Goal: Transaction & Acquisition: Purchase product/service

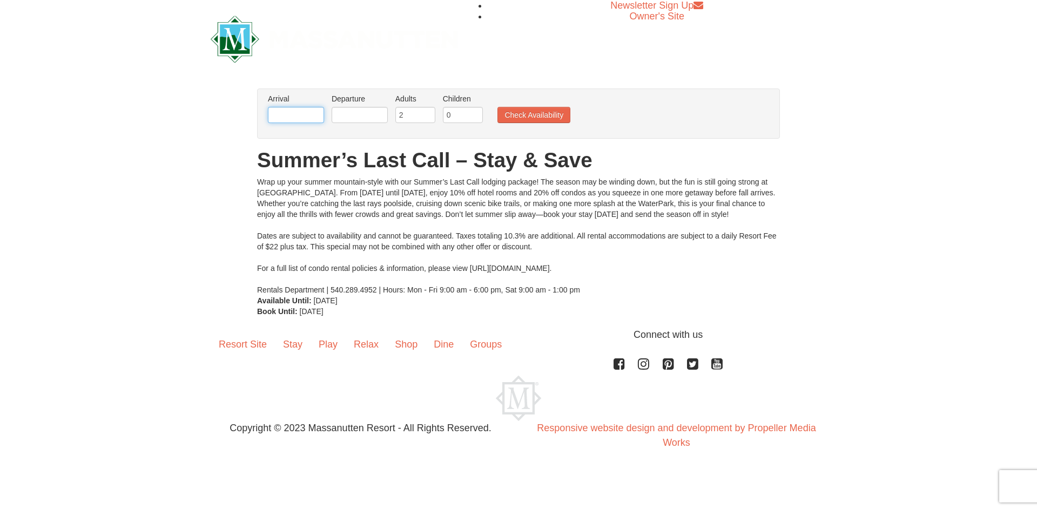
click at [306, 112] on input "text" at bounding box center [296, 115] width 56 height 16
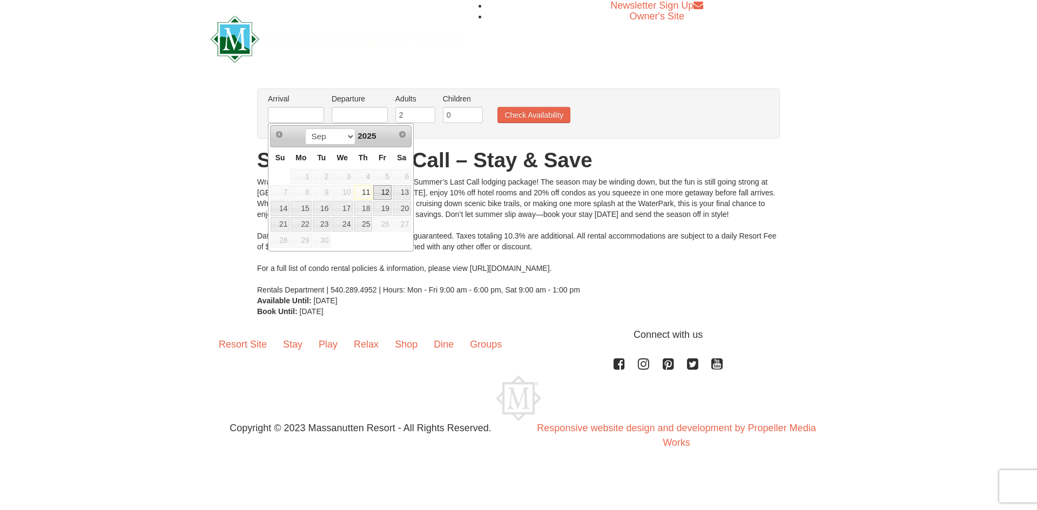
click at [384, 192] on link "12" at bounding box center [382, 192] width 18 height 15
type input "[DATE]"
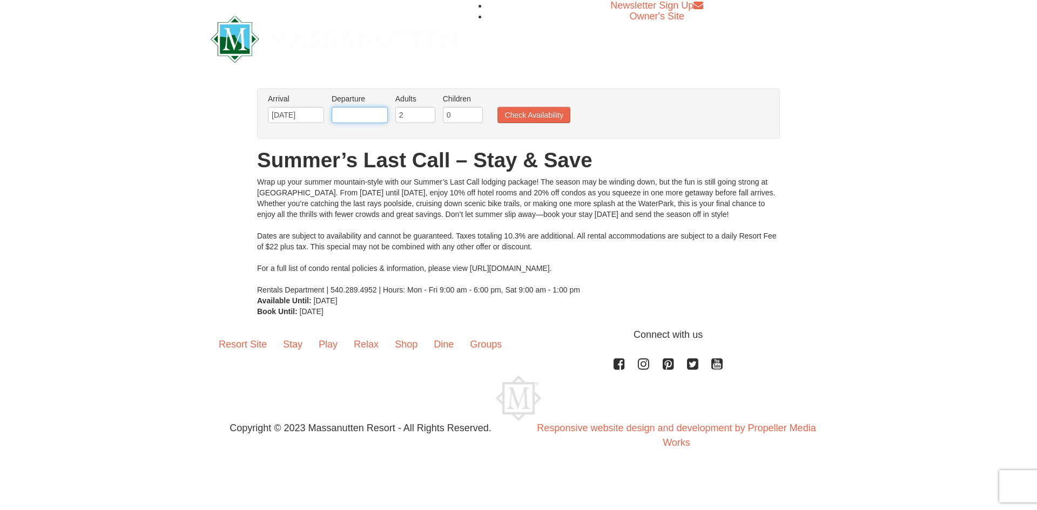
click at [357, 123] on input "text" at bounding box center [360, 115] width 56 height 16
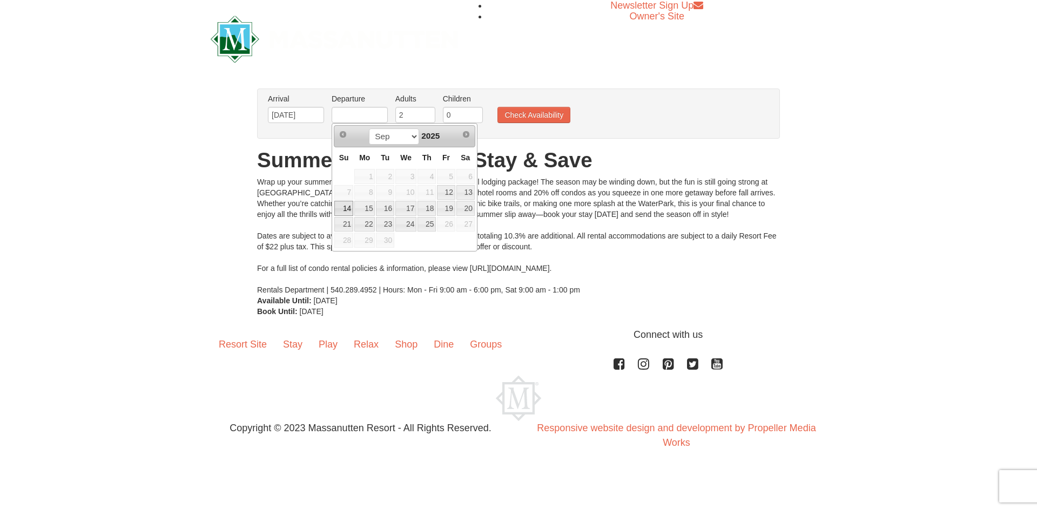
click at [348, 207] on link "14" at bounding box center [343, 208] width 19 height 15
type input "[DATE]"
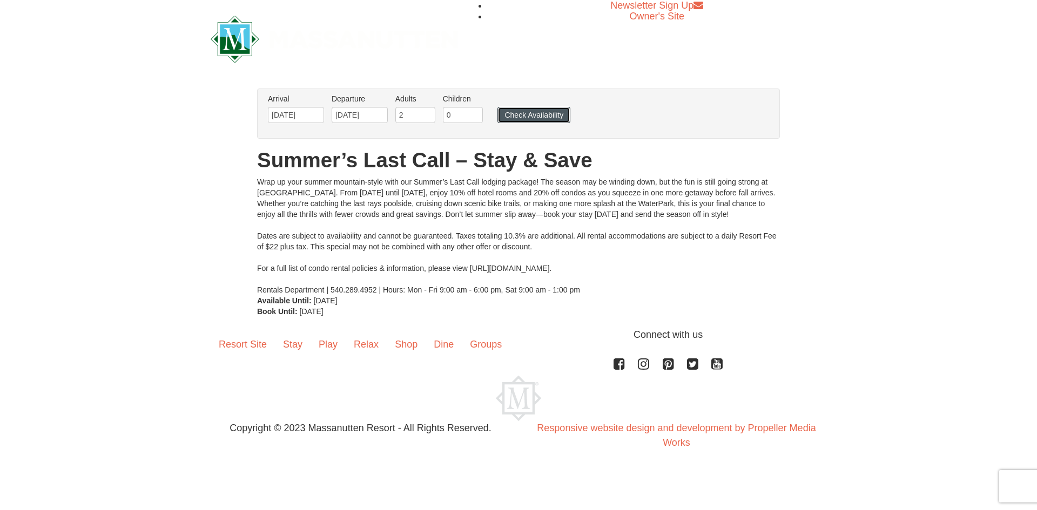
click at [509, 115] on button "Check Availability" at bounding box center [533, 115] width 73 height 16
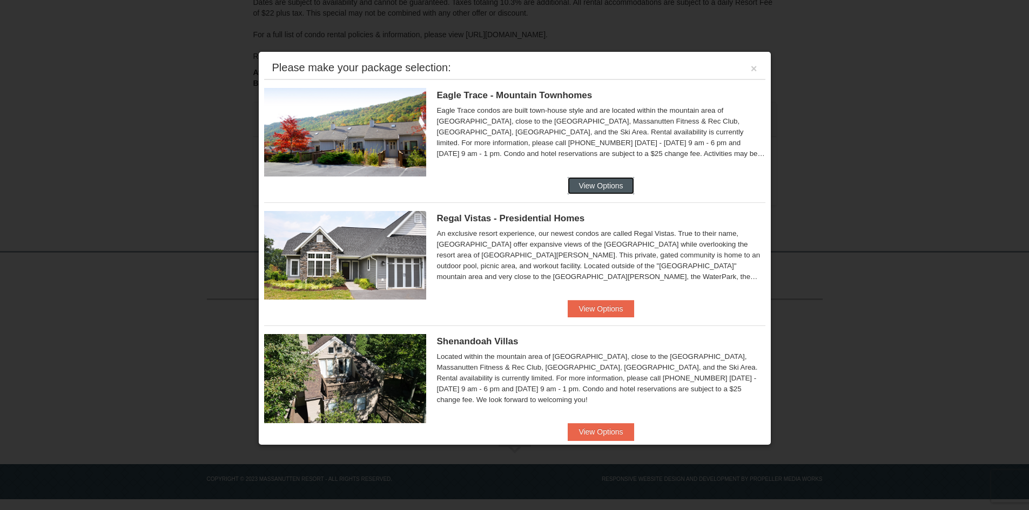
click at [618, 186] on button "View Options" at bounding box center [601, 185] width 66 height 17
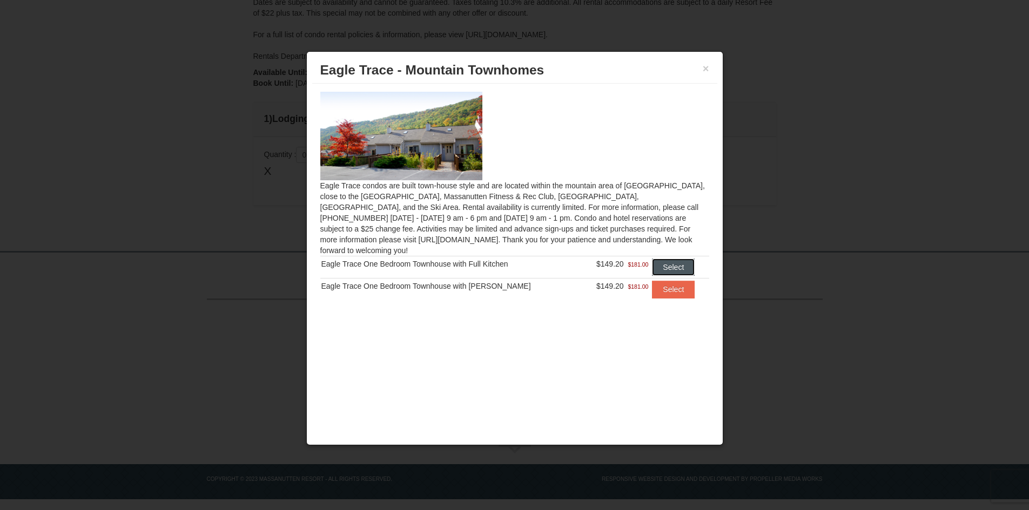
click at [662, 259] on button "Select" at bounding box center [673, 267] width 43 height 17
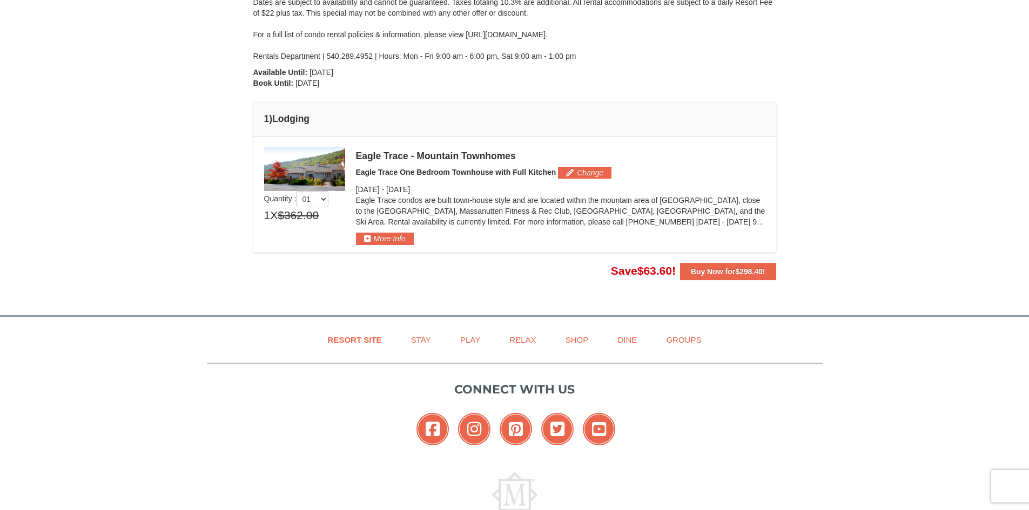
click at [325, 172] on img at bounding box center [304, 169] width 81 height 44
click at [376, 154] on div "Eagle Trace - Mountain Townhomes" at bounding box center [560, 156] width 409 height 11
click at [393, 235] on button "More Info" at bounding box center [385, 239] width 58 height 12
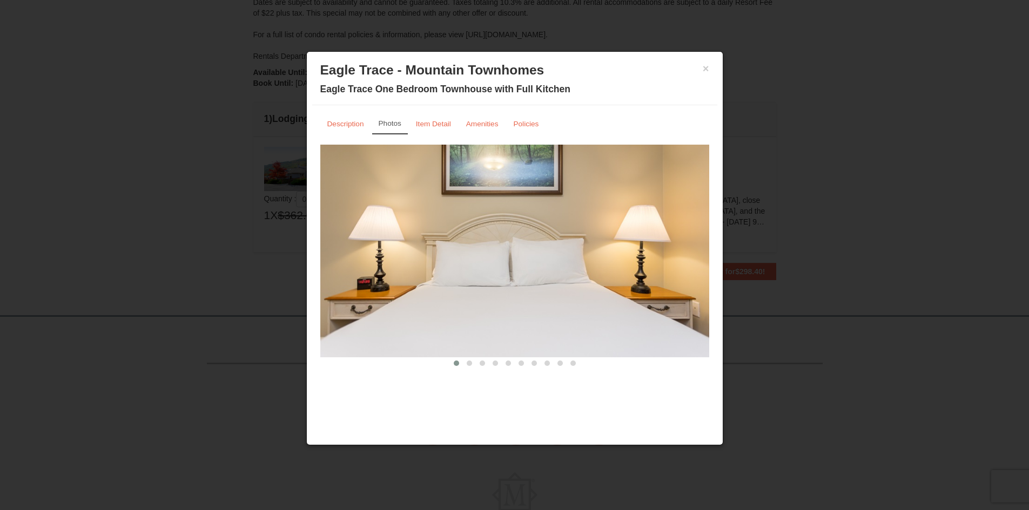
click at [704, 264] on img at bounding box center [514, 251] width 389 height 213
drag, startPoint x: 697, startPoint y: 255, endPoint x: 483, endPoint y: 270, distance: 214.4
click at [486, 255] on img at bounding box center [514, 251] width 389 height 213
click at [467, 361] on span at bounding box center [469, 363] width 5 height 5
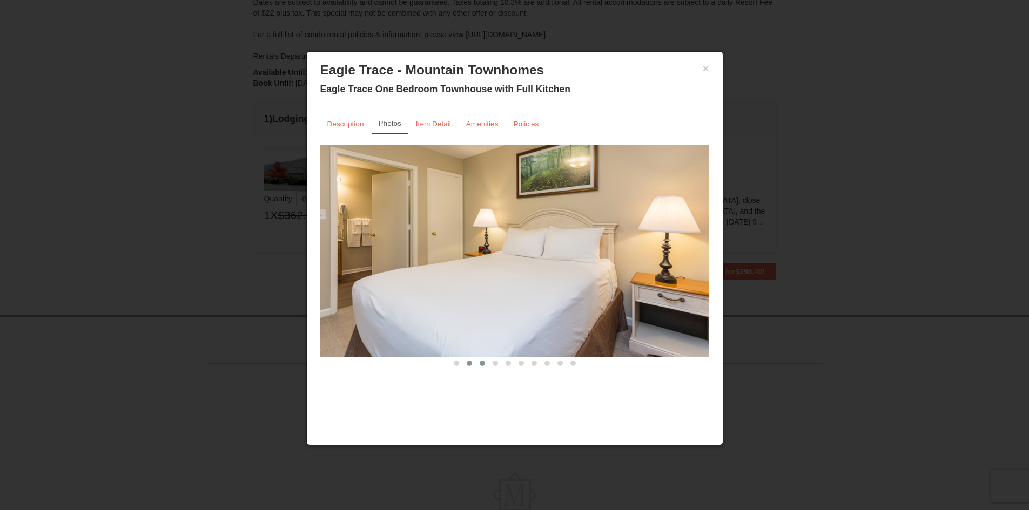
click at [480, 364] on span at bounding box center [482, 363] width 5 height 5
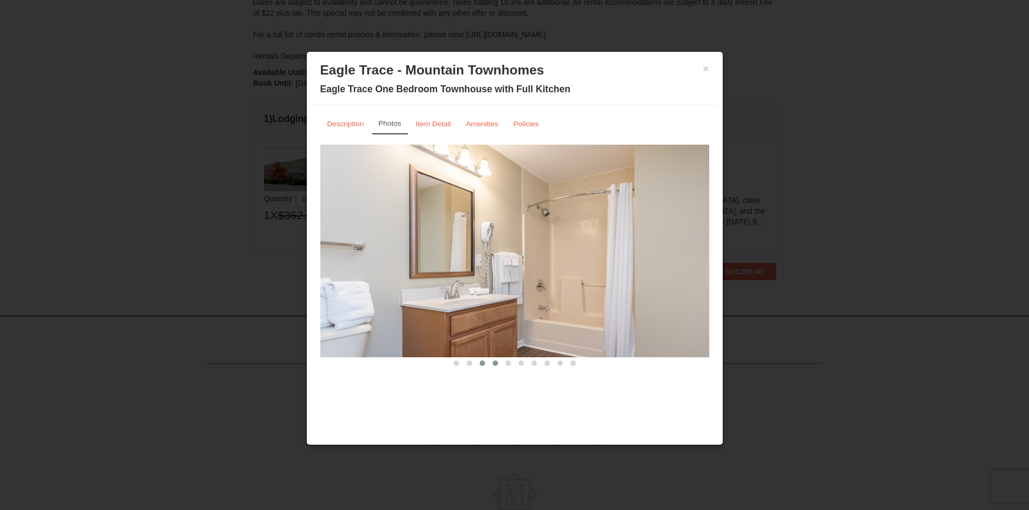
click at [492, 365] on button at bounding box center [495, 363] width 13 height 11
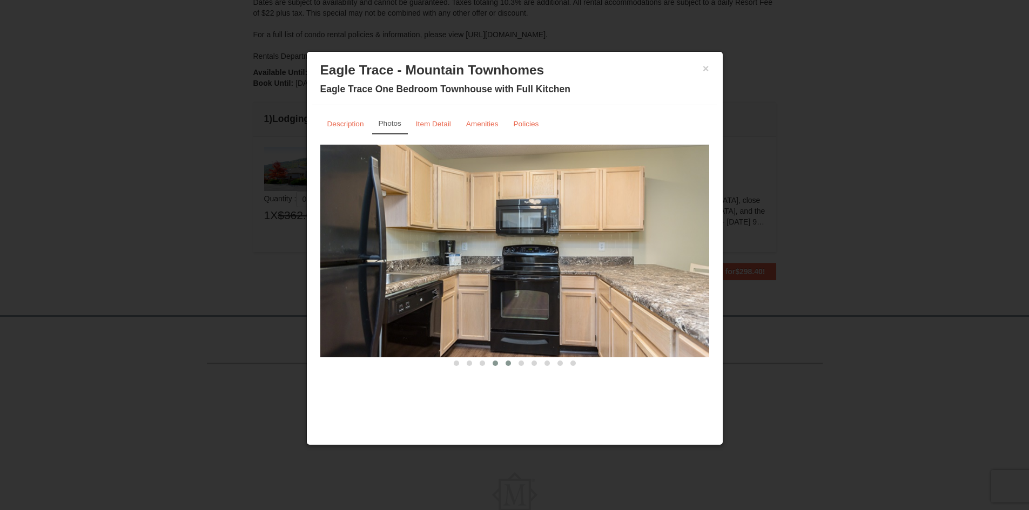
click at [508, 365] on span at bounding box center [508, 363] width 5 height 5
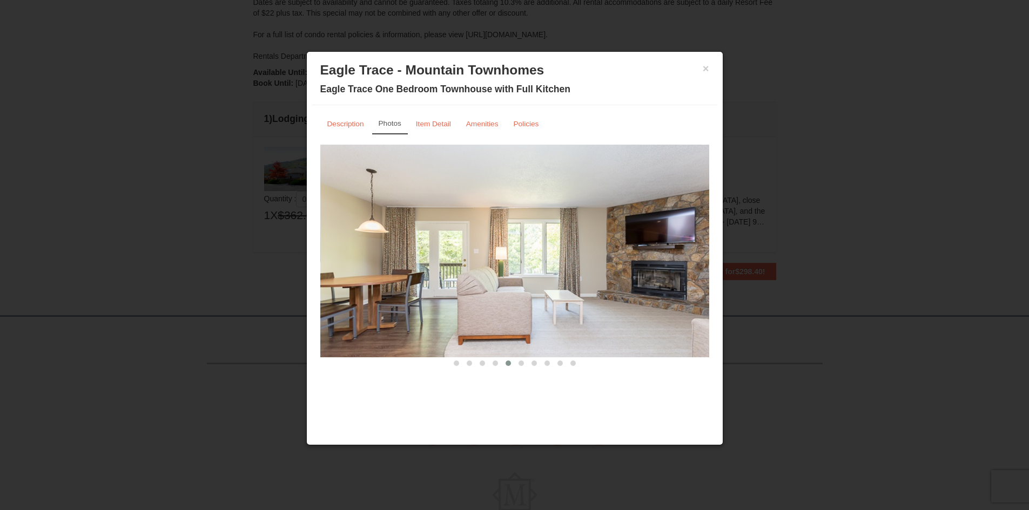
click at [508, 364] on span at bounding box center [508, 363] width 5 height 5
click at [523, 364] on span at bounding box center [521, 363] width 5 height 5
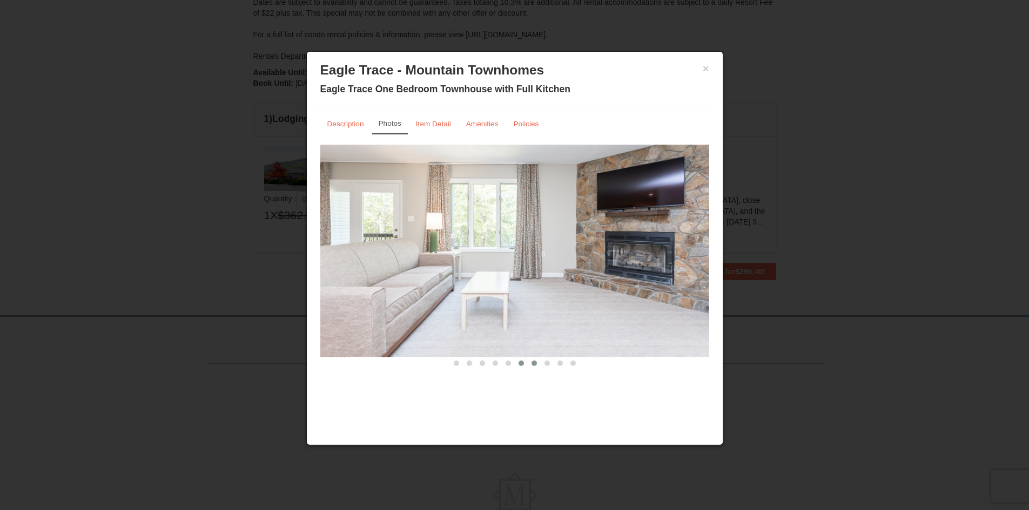
click at [530, 364] on button at bounding box center [534, 363] width 13 height 11
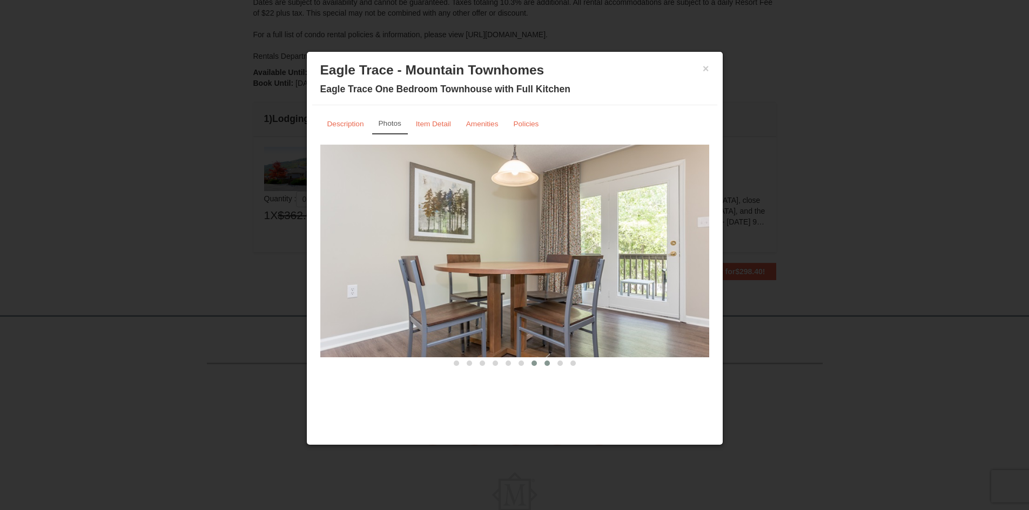
click at [544, 362] on span at bounding box center [546, 363] width 5 height 5
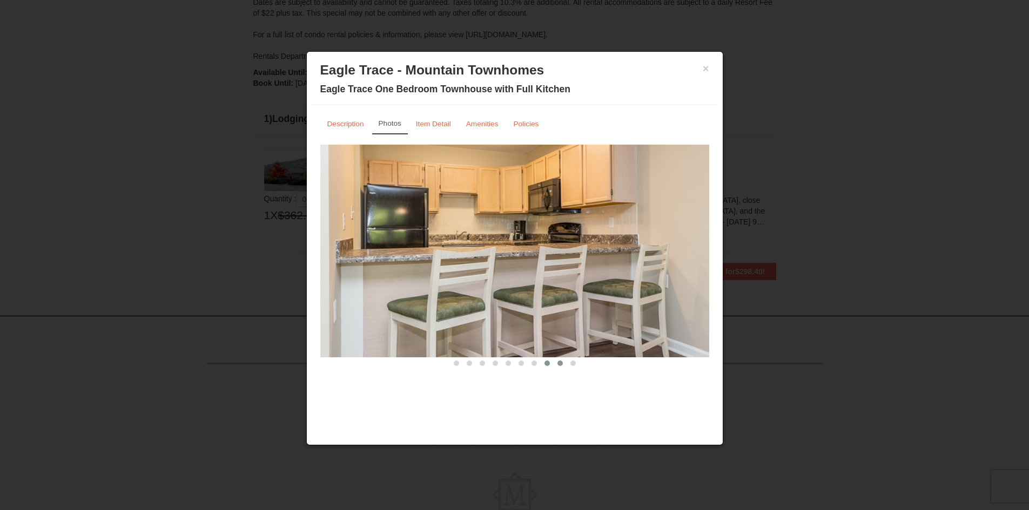
click at [563, 364] on button at bounding box center [560, 363] width 13 height 11
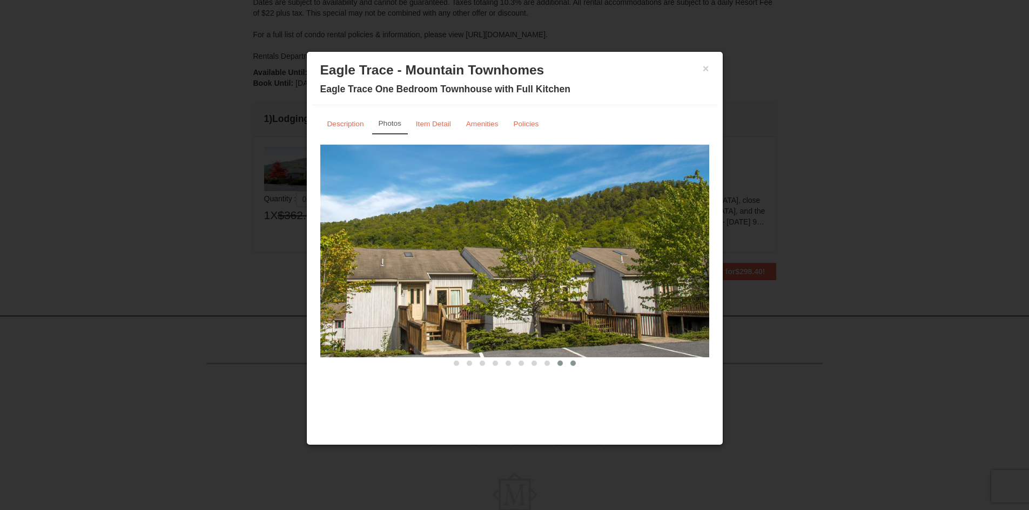
click at [569, 364] on button at bounding box center [573, 363] width 13 height 11
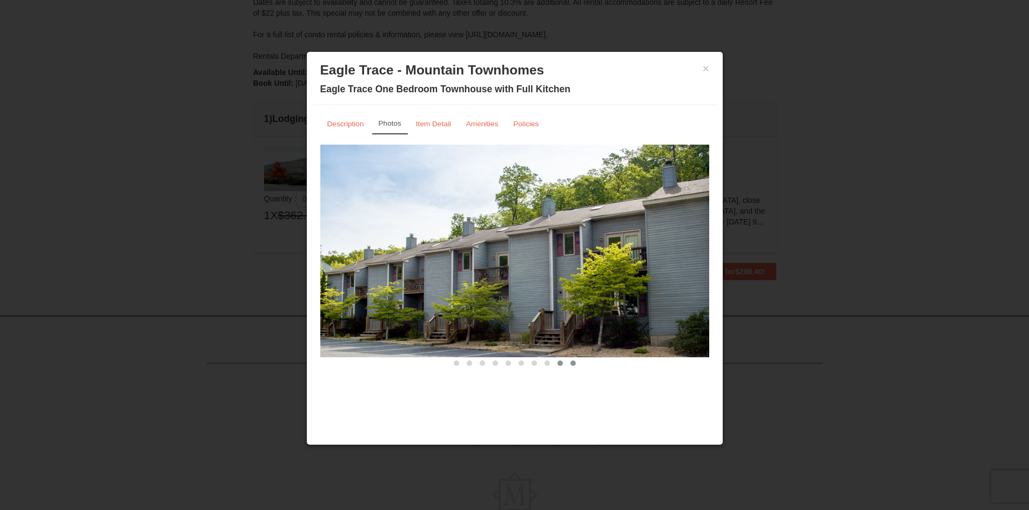
click at [556, 364] on button at bounding box center [560, 363] width 13 height 11
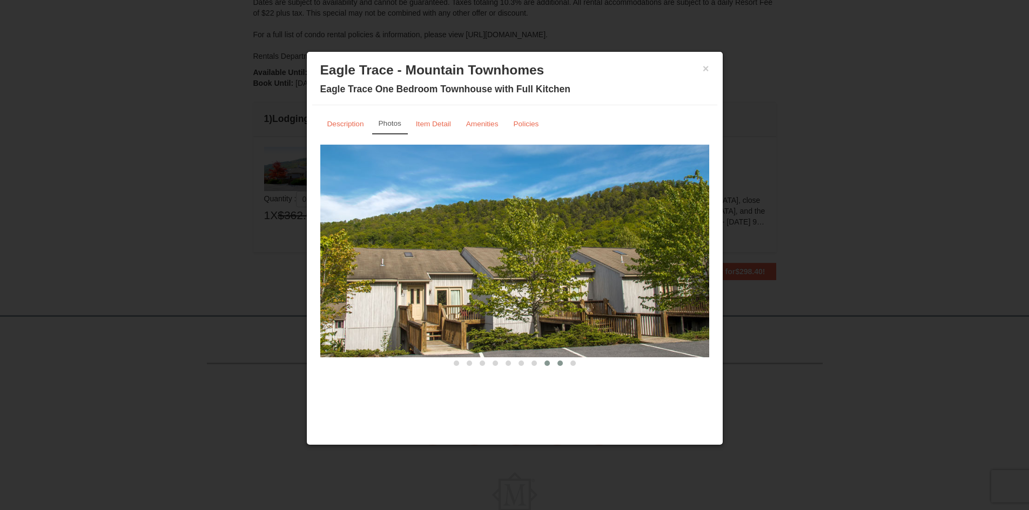
click at [549, 362] on span at bounding box center [546, 363] width 5 height 5
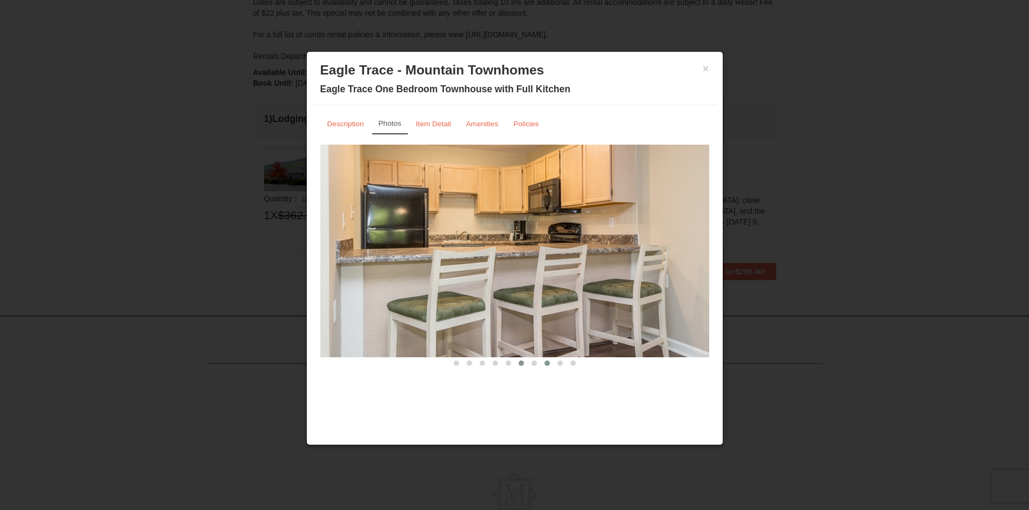
click at [523, 362] on span at bounding box center [521, 363] width 5 height 5
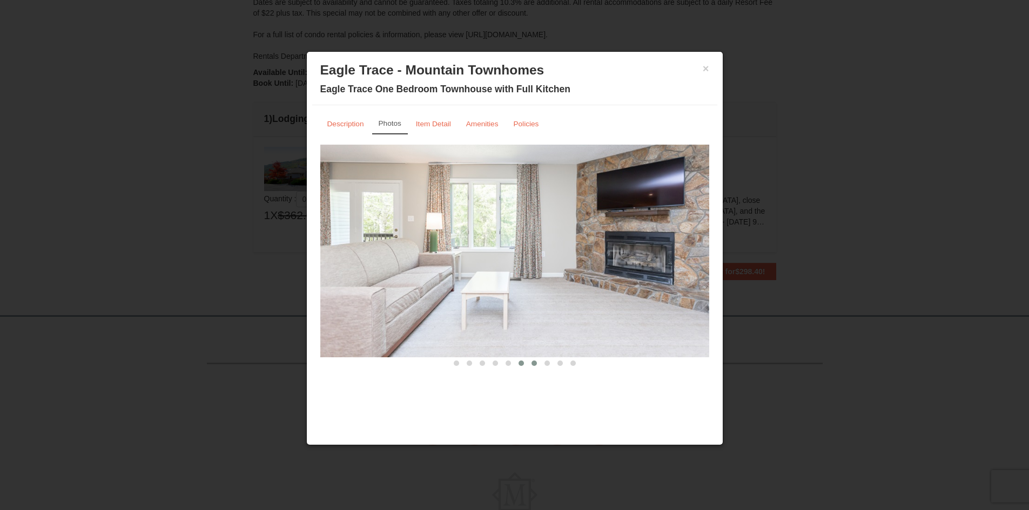
click at [529, 364] on button at bounding box center [534, 363] width 13 height 11
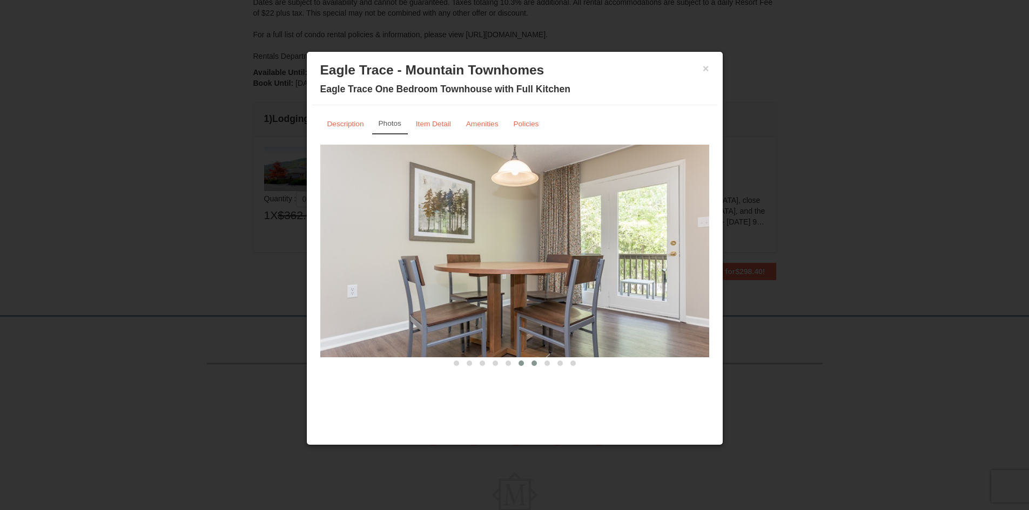
click at [515, 365] on button at bounding box center [521, 363] width 13 height 11
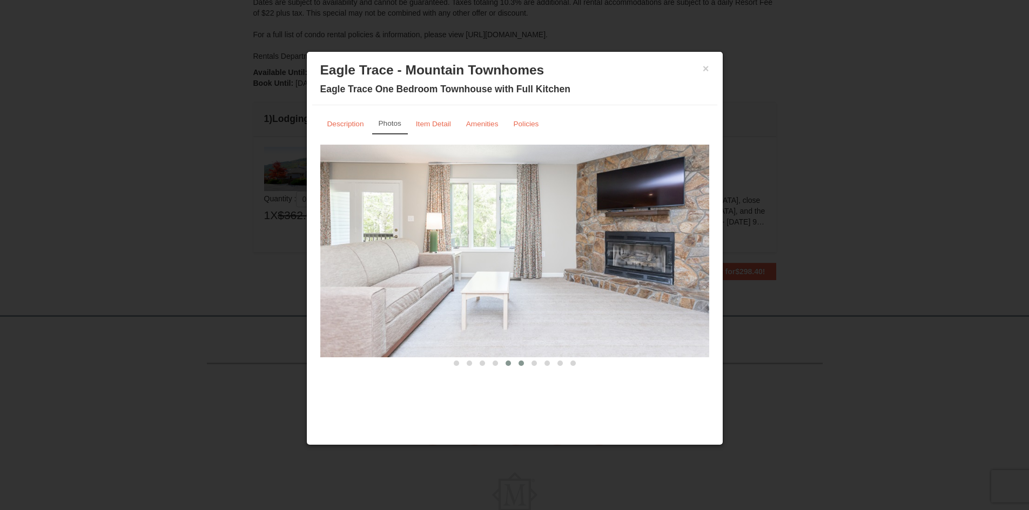
click at [507, 364] on span at bounding box center [508, 363] width 5 height 5
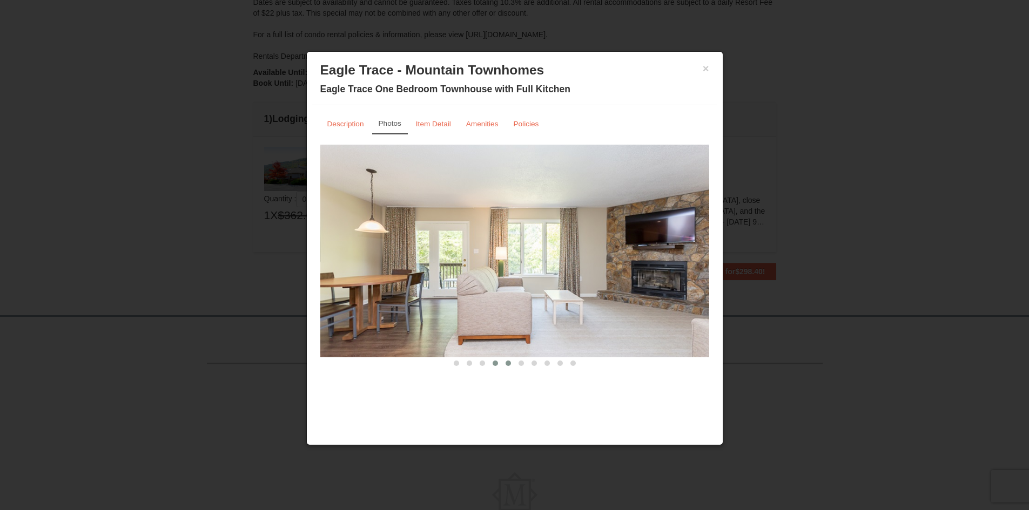
click at [495, 362] on span at bounding box center [495, 363] width 5 height 5
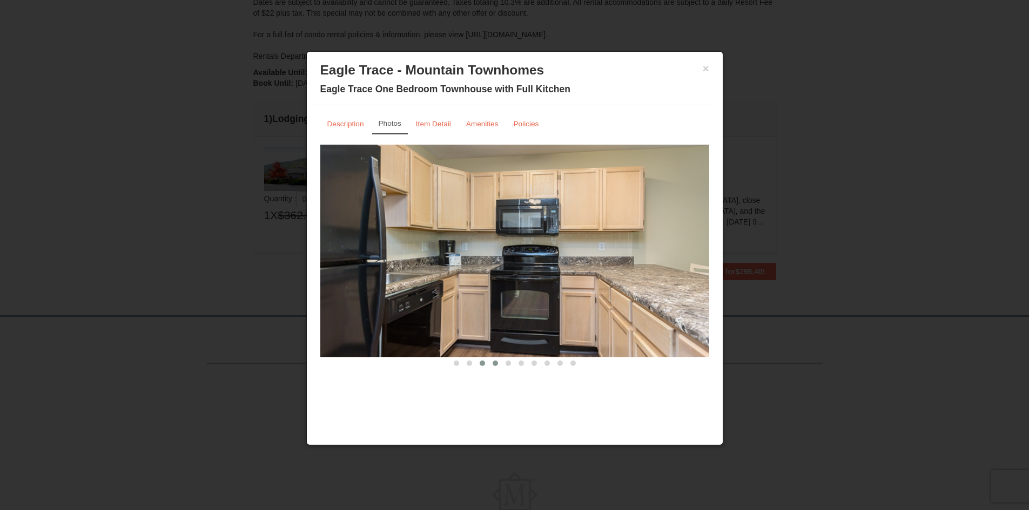
click at [487, 362] on button at bounding box center [482, 363] width 13 height 11
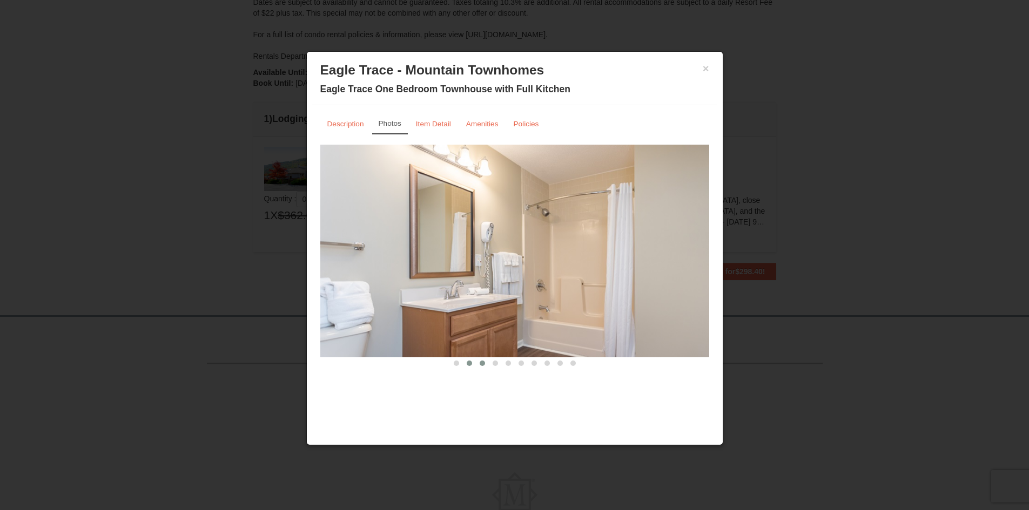
click at [470, 365] on span at bounding box center [469, 363] width 5 height 5
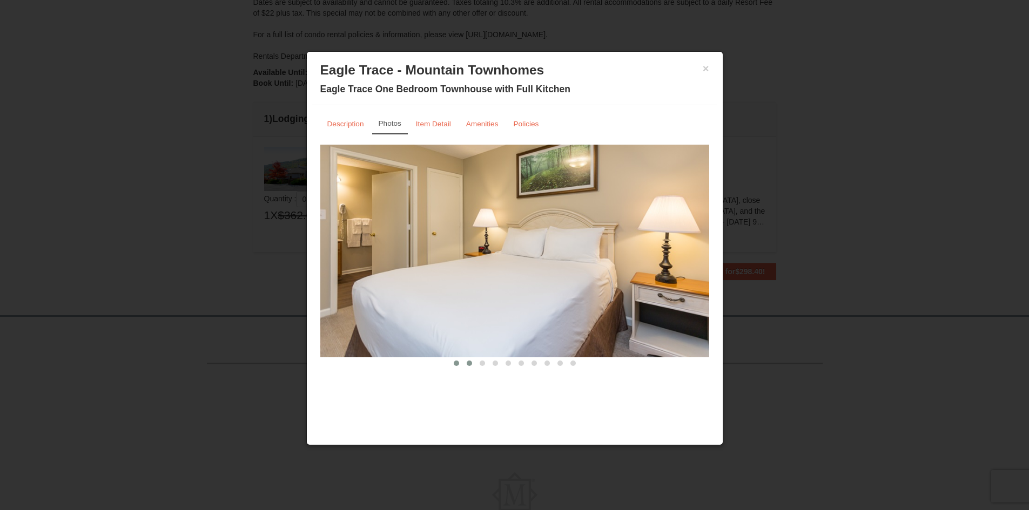
click at [456, 362] on span at bounding box center [456, 363] width 5 height 5
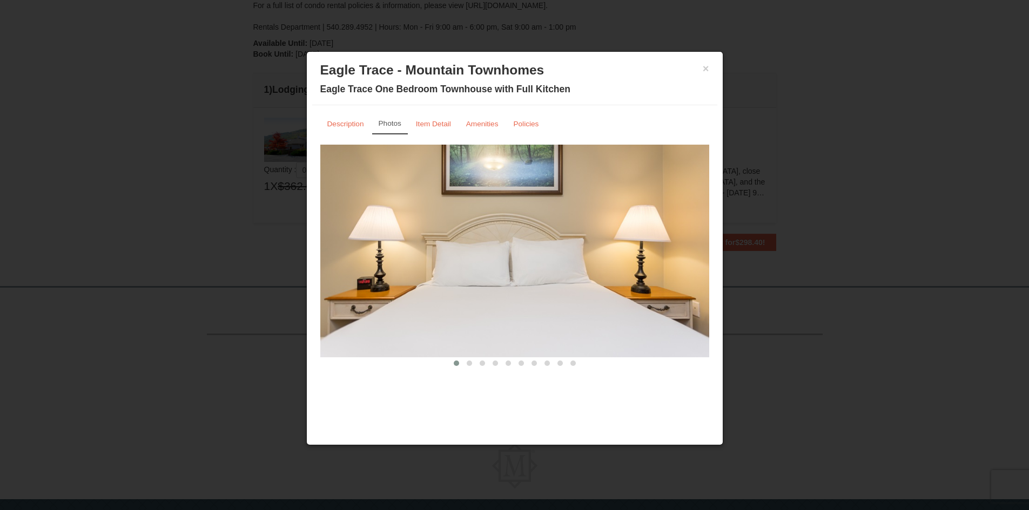
scroll to position [261, 0]
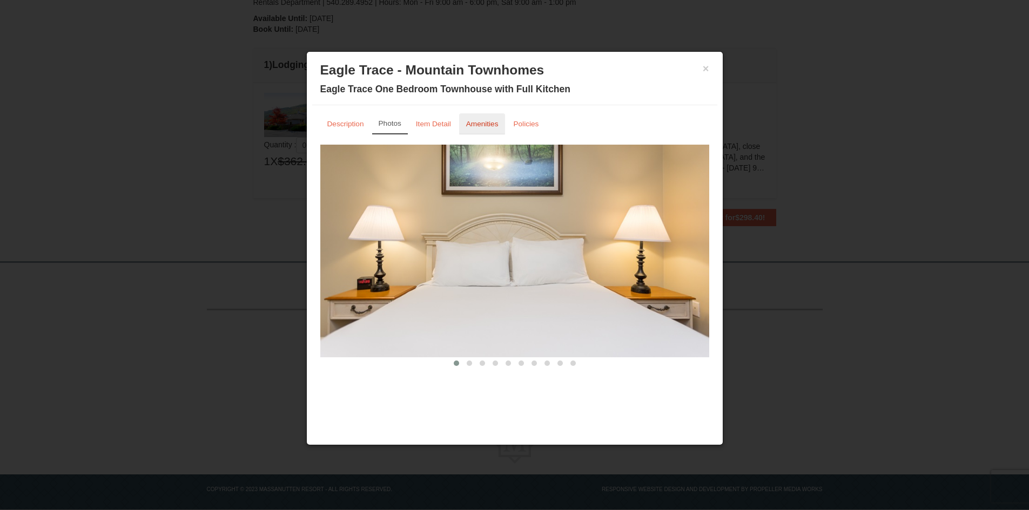
click at [460, 125] on link "Amenities" at bounding box center [482, 123] width 46 height 21
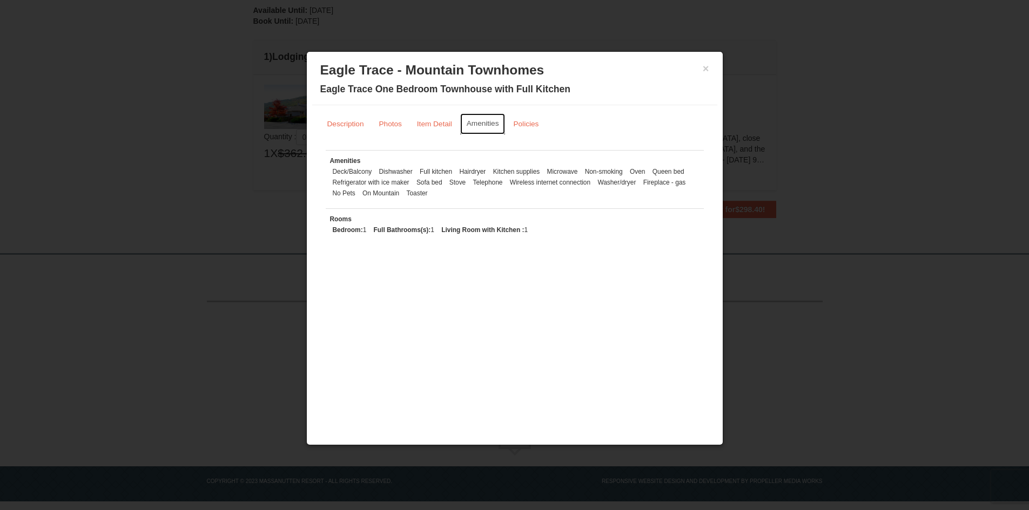
scroll to position [272, 0]
click at [527, 125] on small "Policies" at bounding box center [525, 124] width 25 height 8
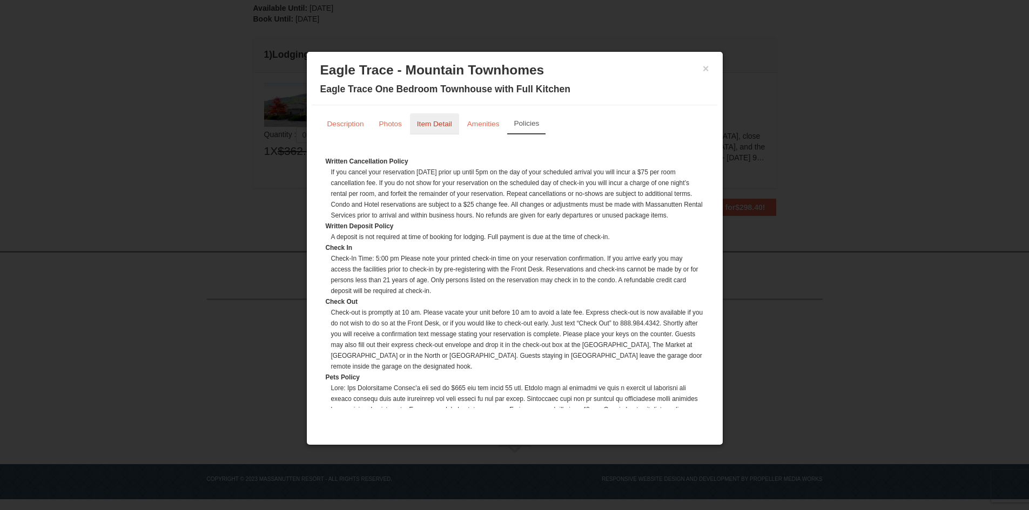
click at [450, 126] on small "Item Detail" at bounding box center [434, 124] width 35 height 8
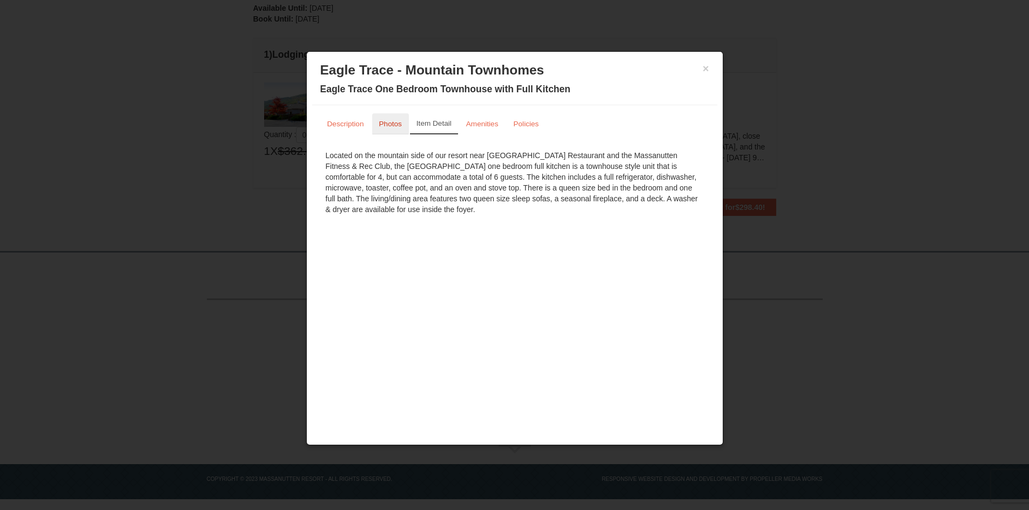
click at [385, 130] on link "Photos" at bounding box center [390, 123] width 37 height 21
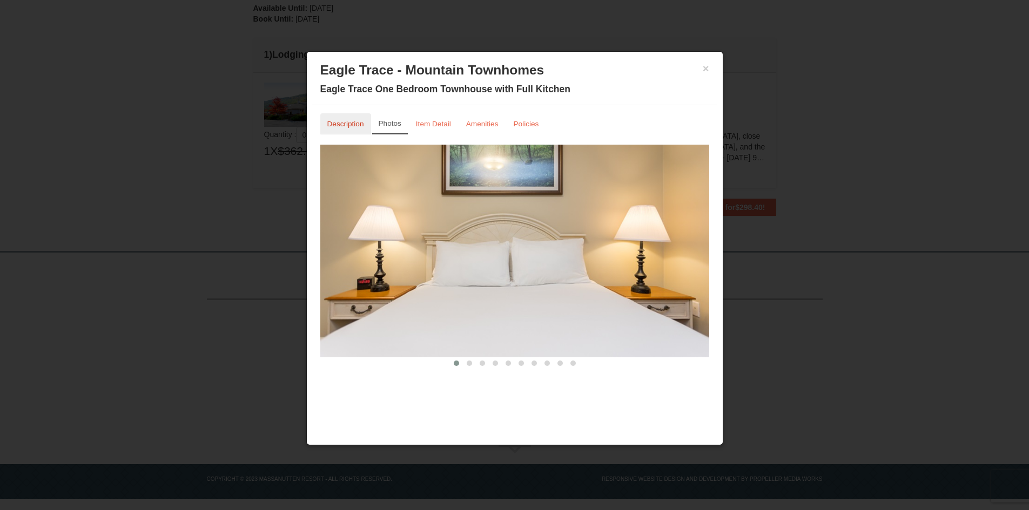
click at [349, 124] on small "Description" at bounding box center [345, 124] width 37 height 8
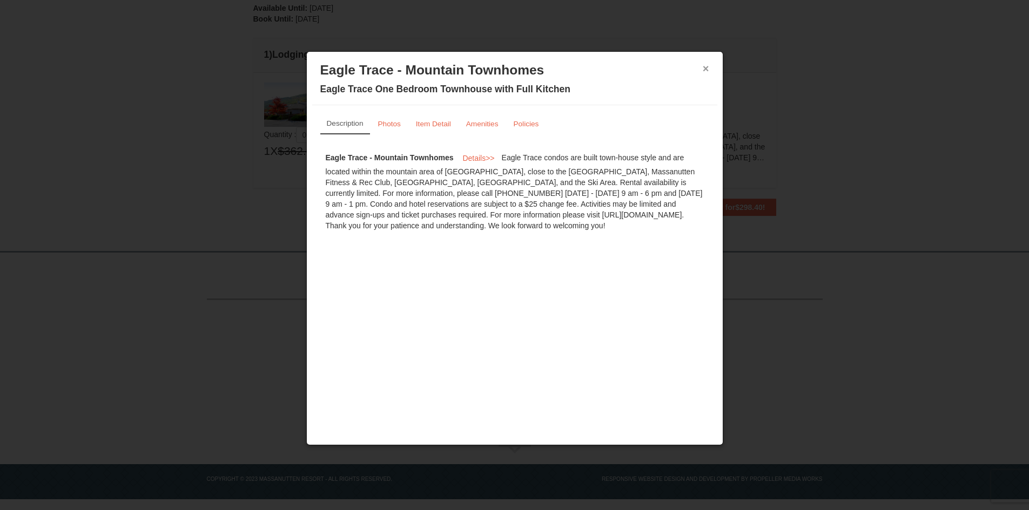
click at [703, 66] on button "×" at bounding box center [706, 68] width 6 height 11
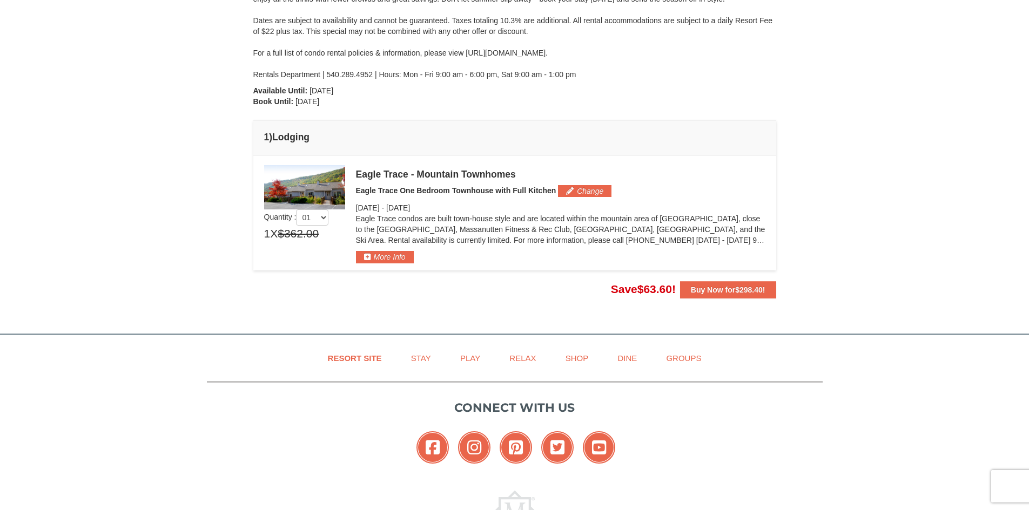
scroll to position [164, 0]
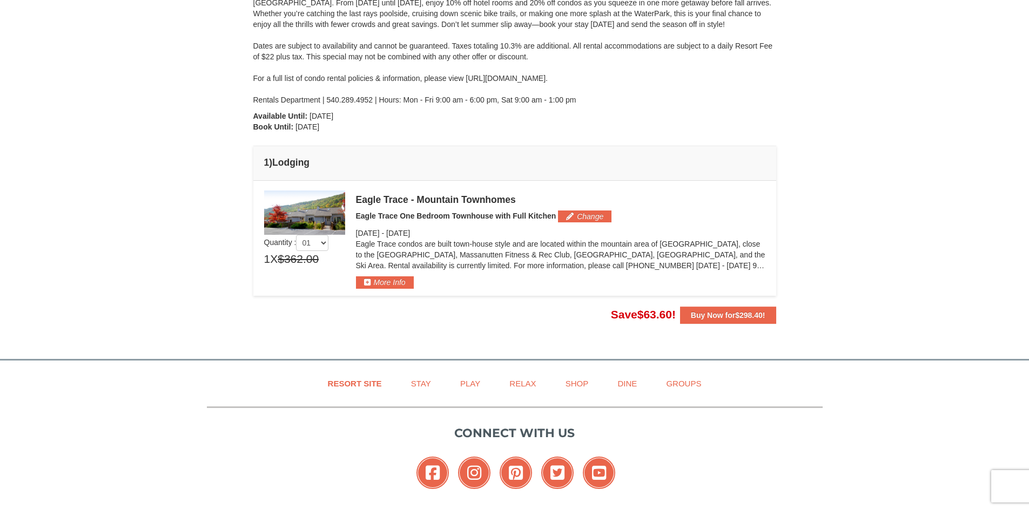
drag, startPoint x: 308, startPoint y: 204, endPoint x: 313, endPoint y: 207, distance: 5.7
click at [309, 204] on img at bounding box center [304, 213] width 81 height 44
click at [374, 199] on div "Eagle Trace - Mountain Townhomes" at bounding box center [560, 199] width 409 height 11
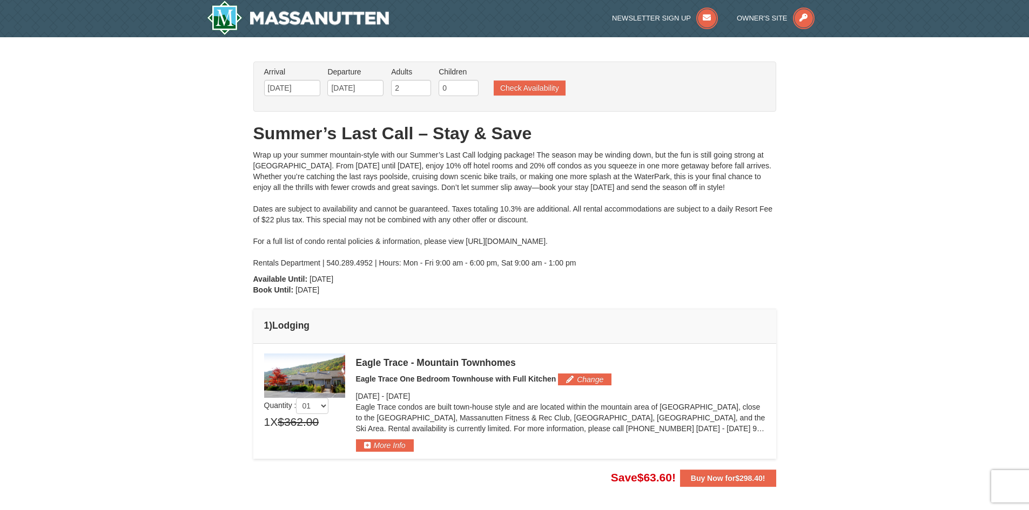
scroll to position [0, 0]
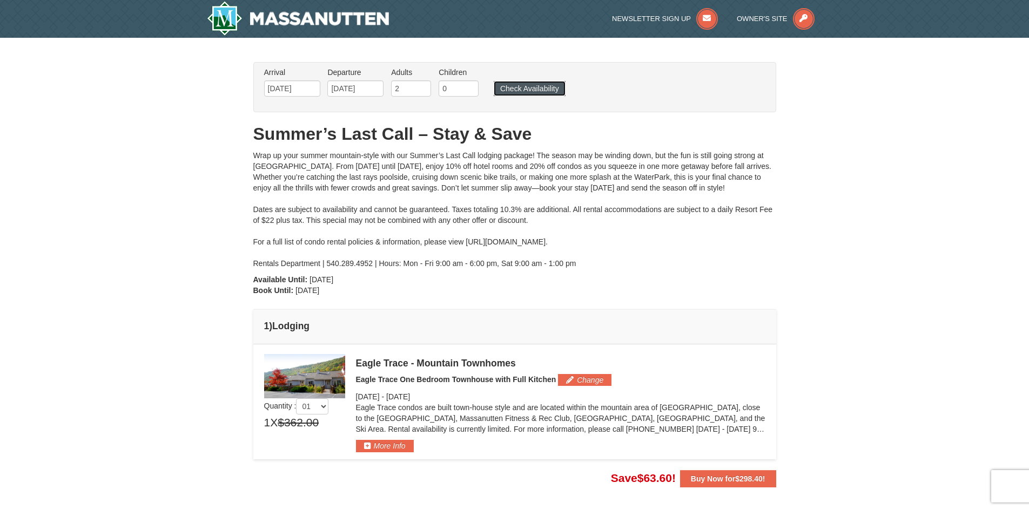
click at [526, 91] on button "Check Availability" at bounding box center [530, 88] width 72 height 15
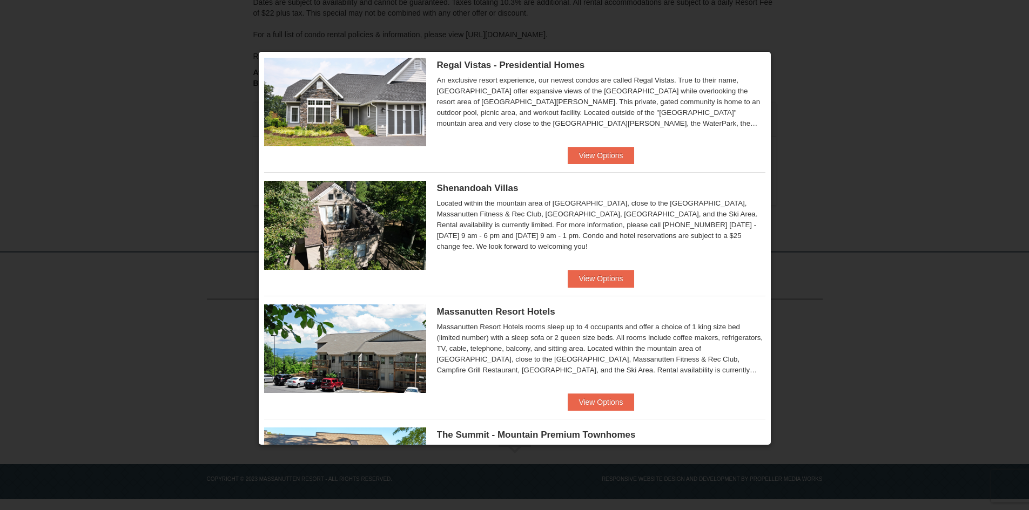
scroll to position [216, 0]
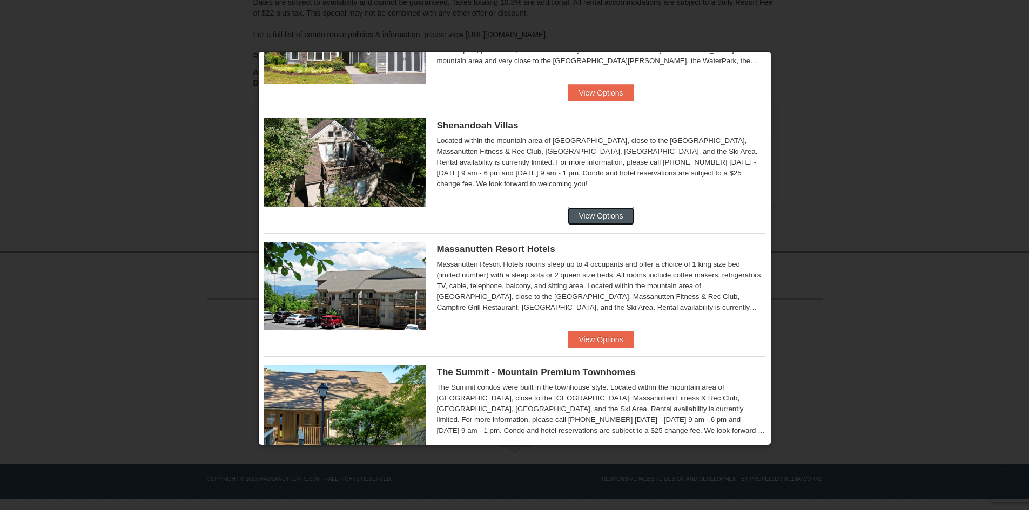
click at [575, 210] on button "View Options" at bounding box center [601, 215] width 66 height 17
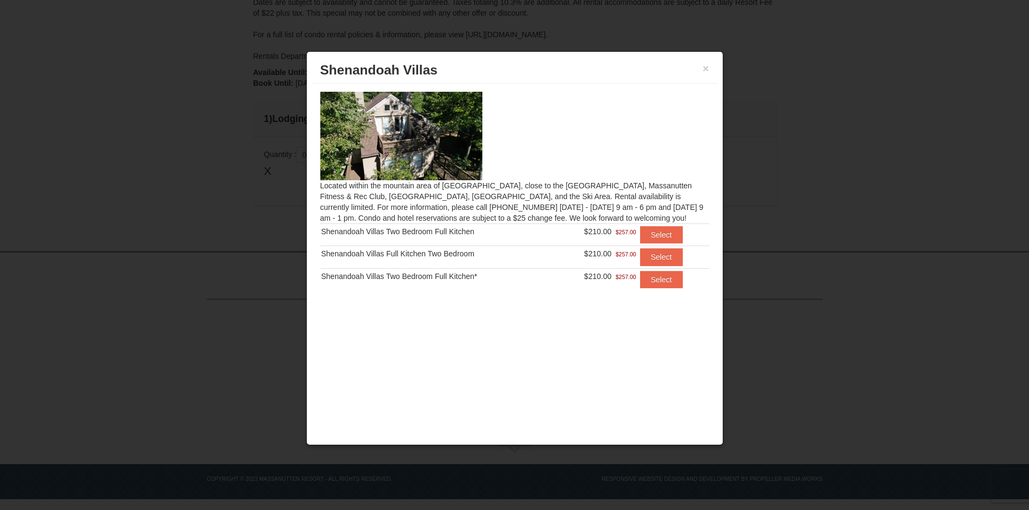
click at [698, 68] on h3 "Shenandoah Villas" at bounding box center [514, 70] width 389 height 16
click at [704, 68] on button "×" at bounding box center [706, 68] width 6 height 11
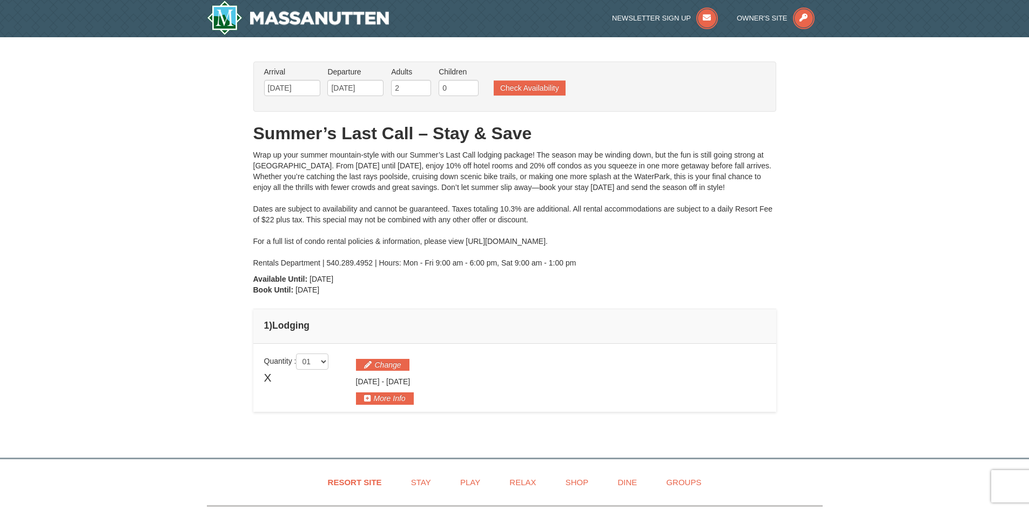
scroll to position [0, 0]
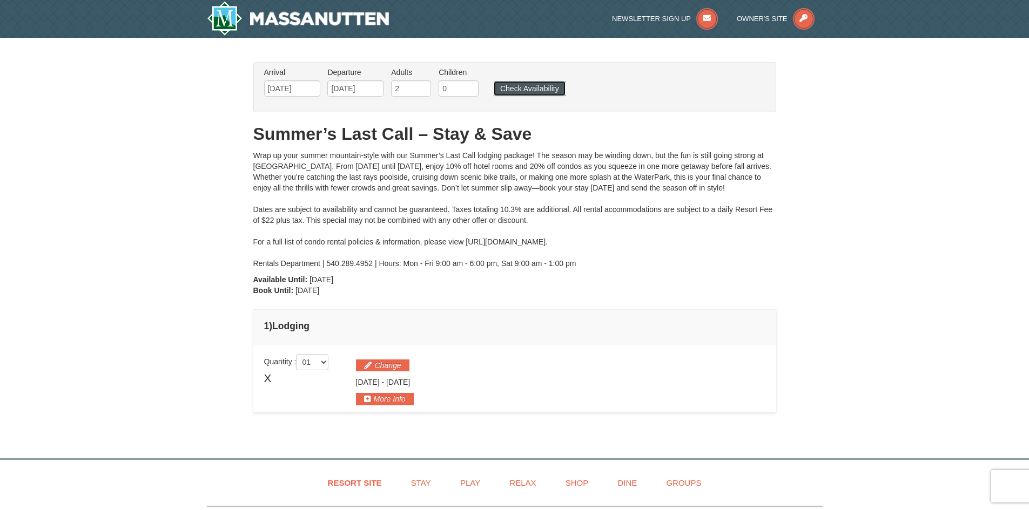
click at [533, 90] on button "Check Availability" at bounding box center [530, 88] width 72 height 15
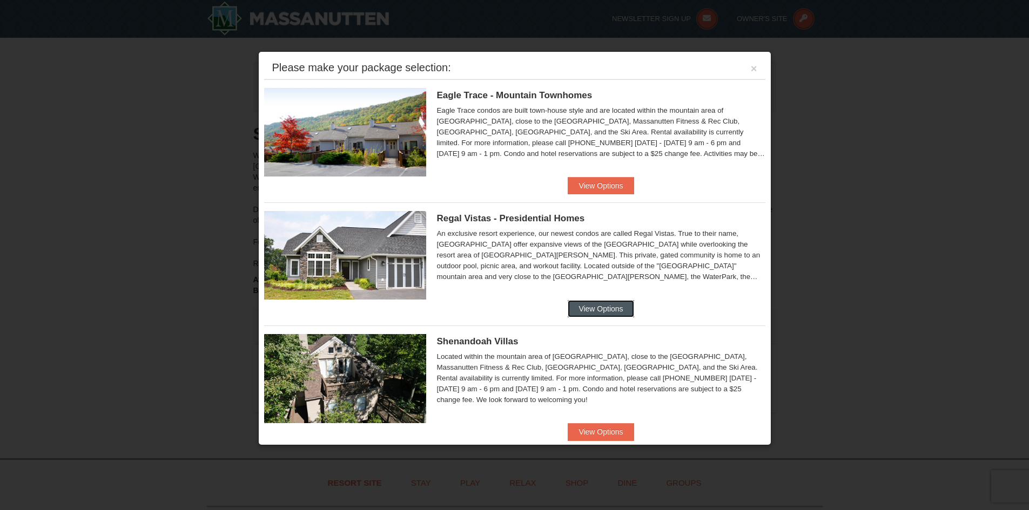
click at [601, 312] on button "View Options" at bounding box center [601, 308] width 66 height 17
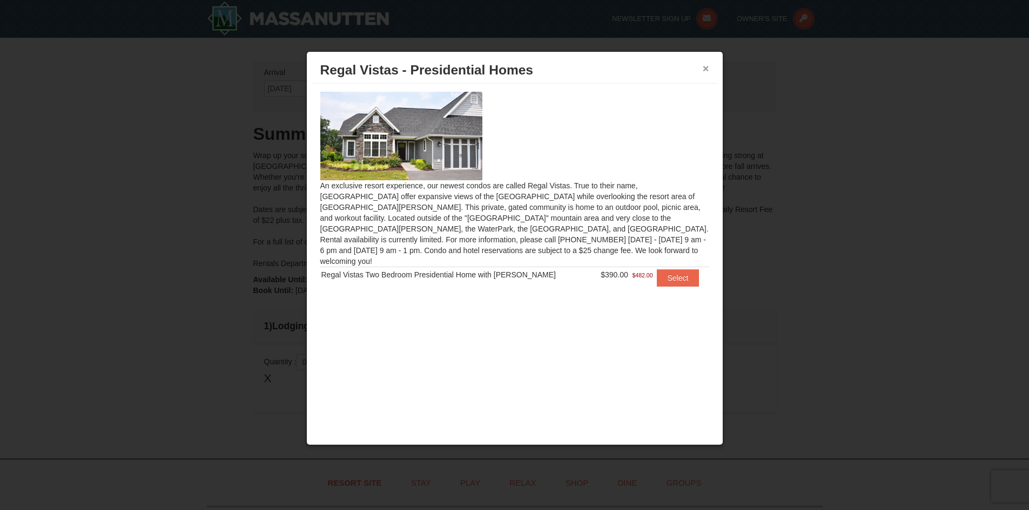
click at [706, 69] on button "×" at bounding box center [706, 68] width 6 height 11
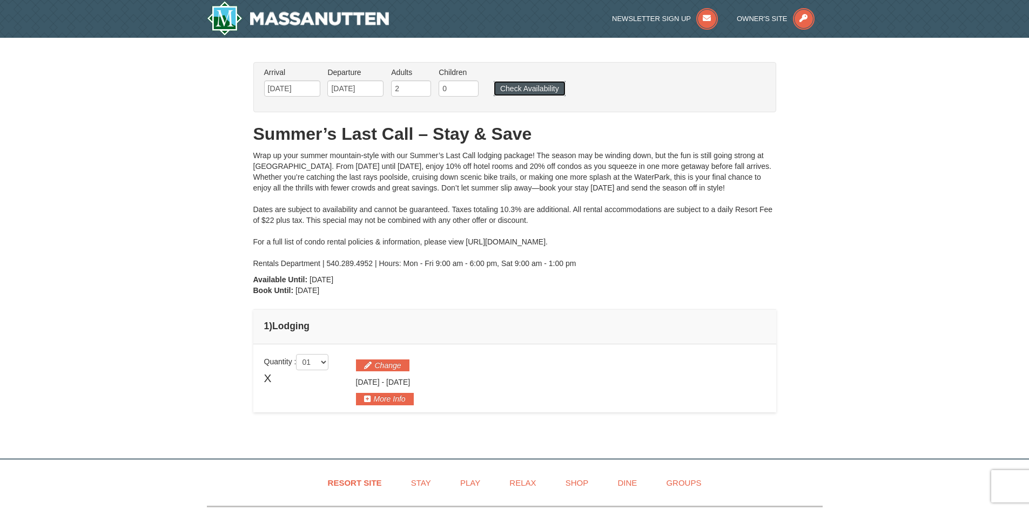
click at [514, 94] on button "Check Availability" at bounding box center [530, 88] width 72 height 15
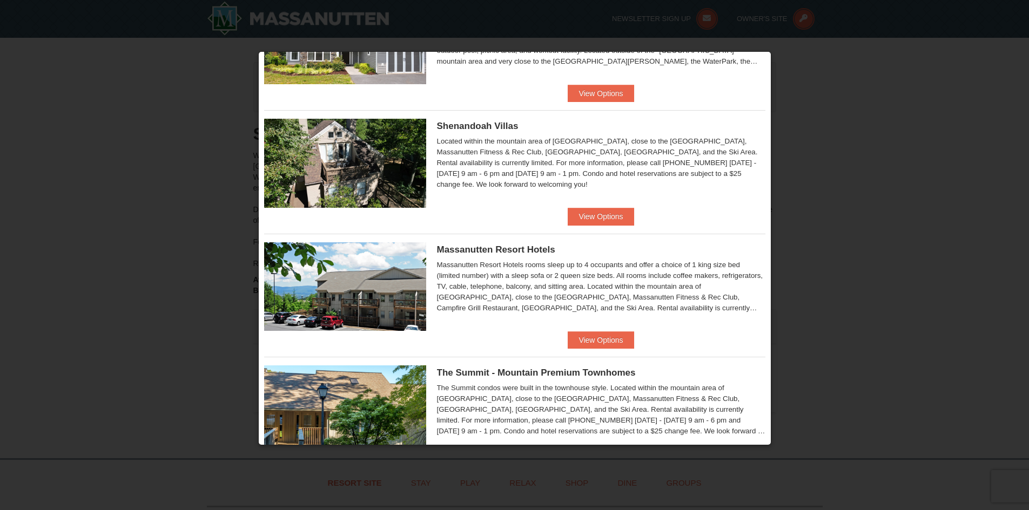
scroll to position [270, 0]
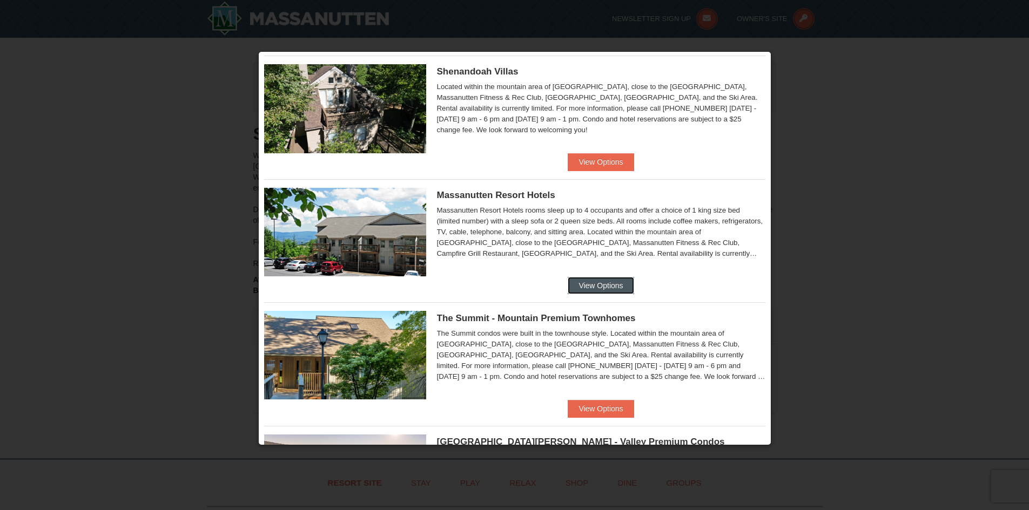
click at [571, 286] on button "View Options" at bounding box center [601, 285] width 66 height 17
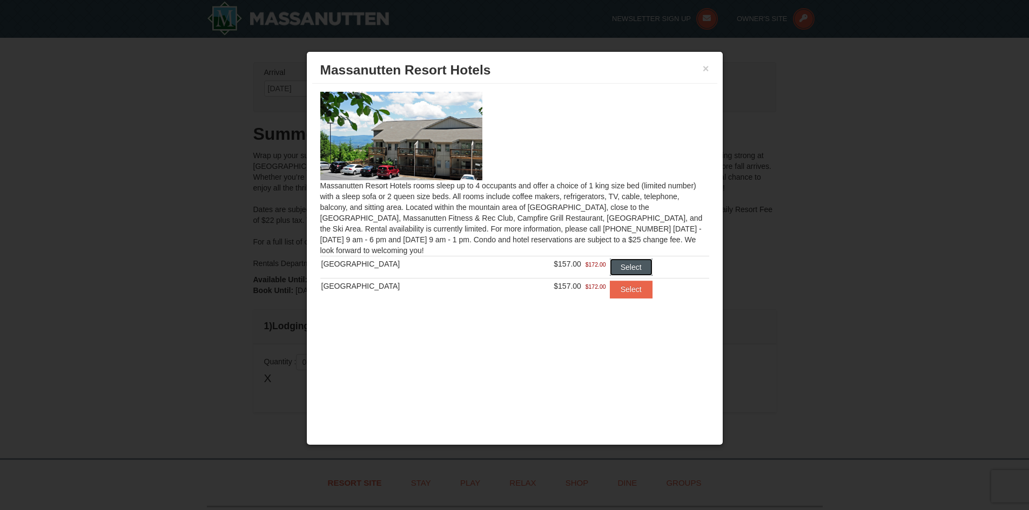
click at [614, 266] on button "Select" at bounding box center [631, 267] width 43 height 17
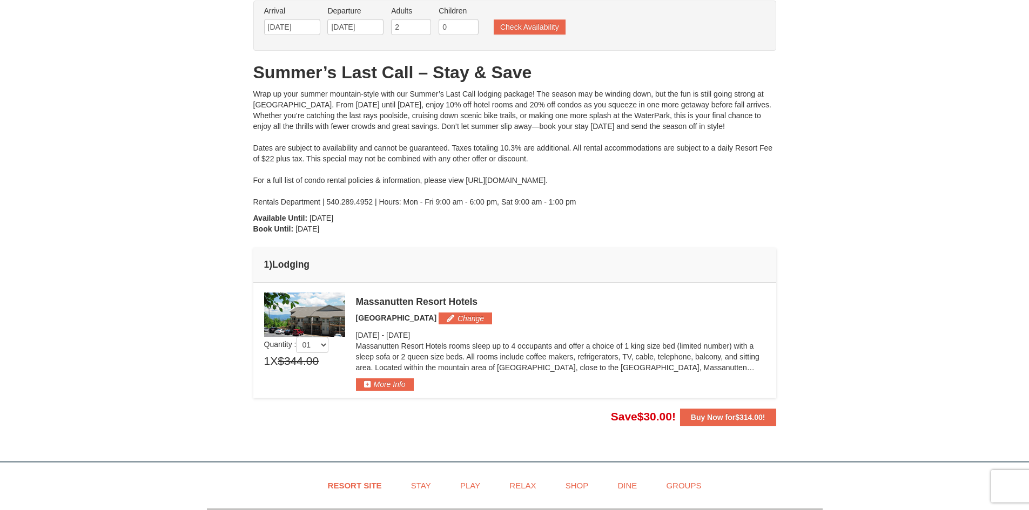
scroll to position [108, 0]
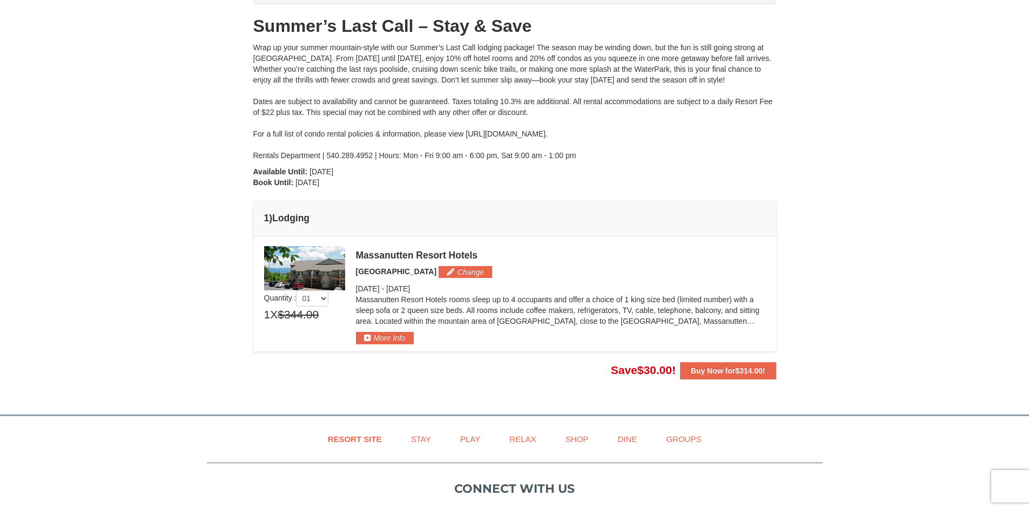
click at [325, 277] on img at bounding box center [304, 268] width 81 height 44
click at [378, 337] on button "More Info" at bounding box center [385, 338] width 58 height 12
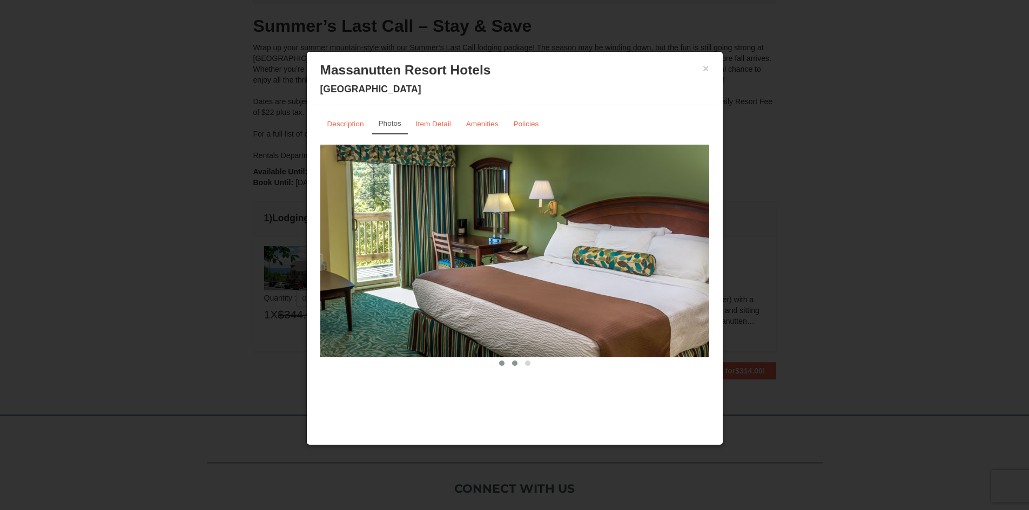
click at [511, 359] on button at bounding box center [514, 363] width 13 height 11
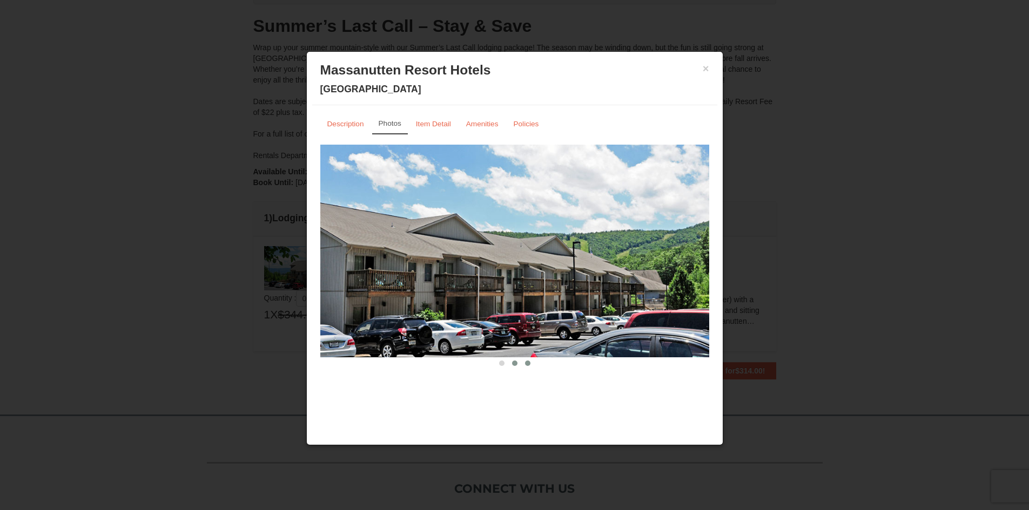
click at [523, 364] on button at bounding box center [527, 363] width 13 height 11
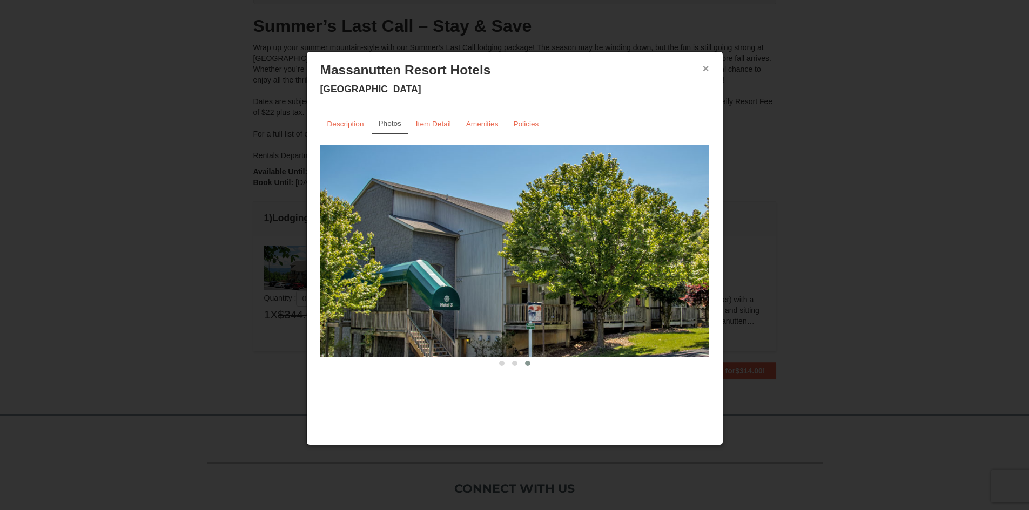
click at [705, 72] on button "×" at bounding box center [706, 68] width 6 height 11
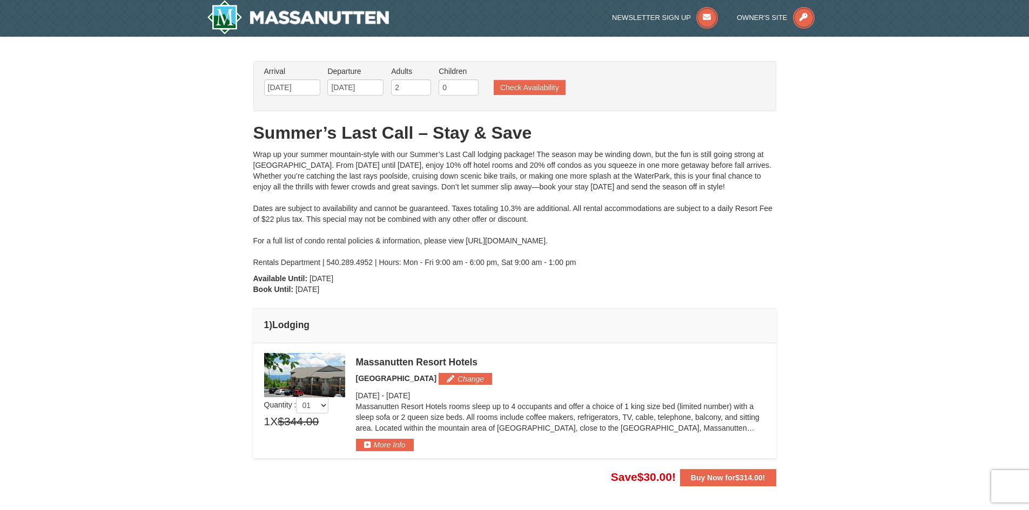
scroll to position [0, 0]
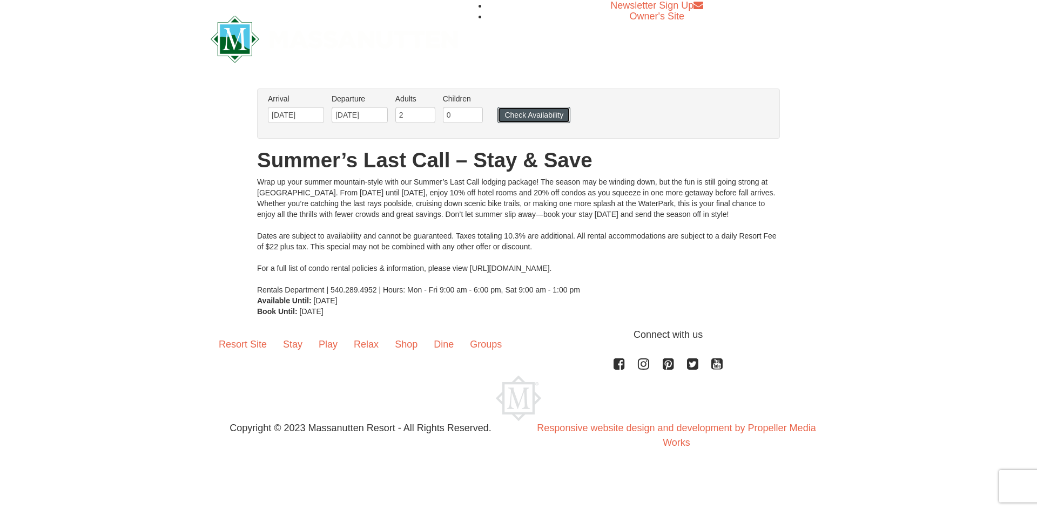
click at [539, 118] on button "Check Availability" at bounding box center [533, 115] width 73 height 16
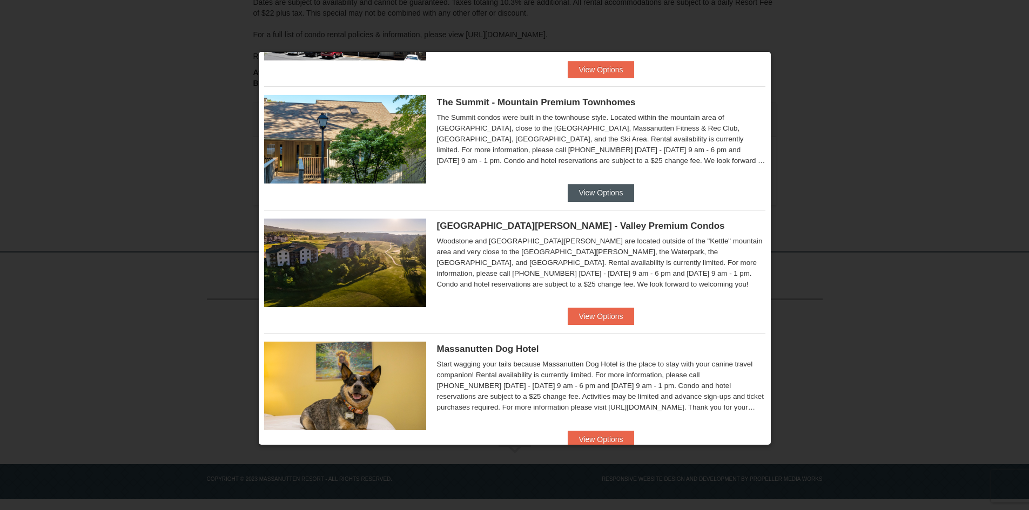
scroll to position [514, 0]
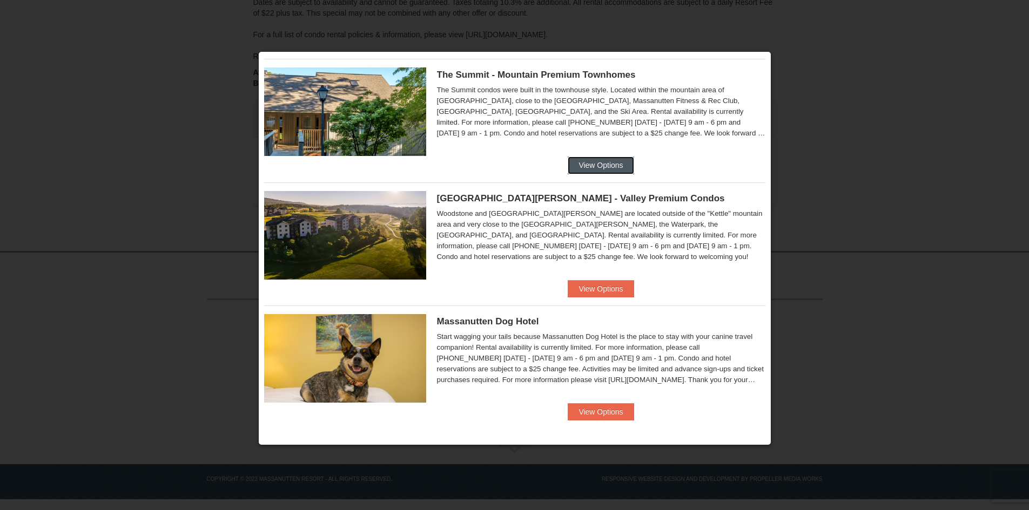
click at [598, 161] on button "View Options" at bounding box center [601, 165] width 66 height 17
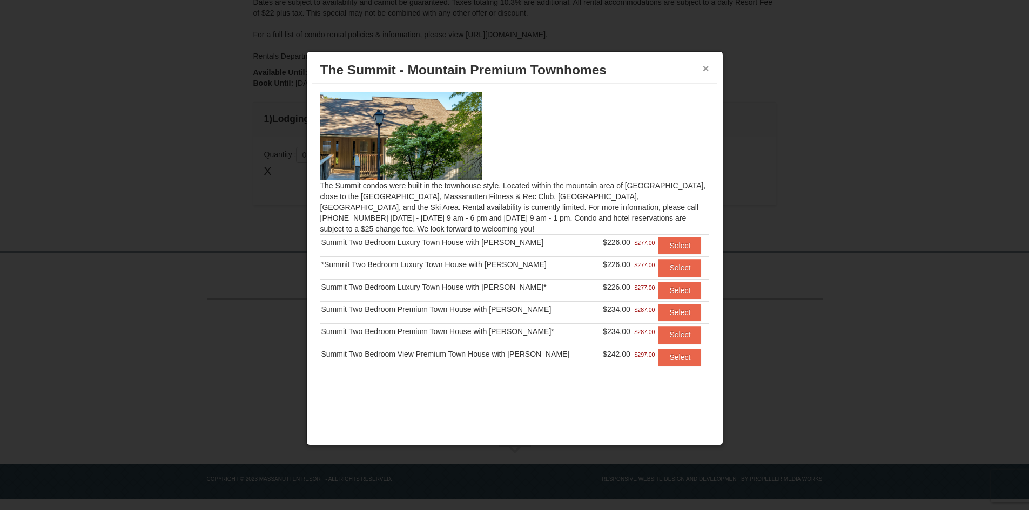
click at [703, 70] on button "×" at bounding box center [706, 68] width 6 height 11
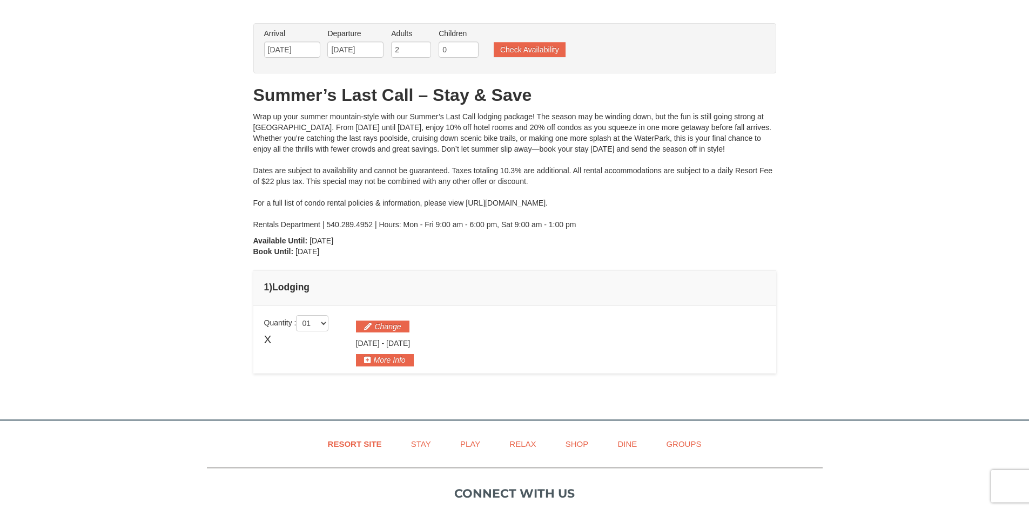
scroll to position [0, 0]
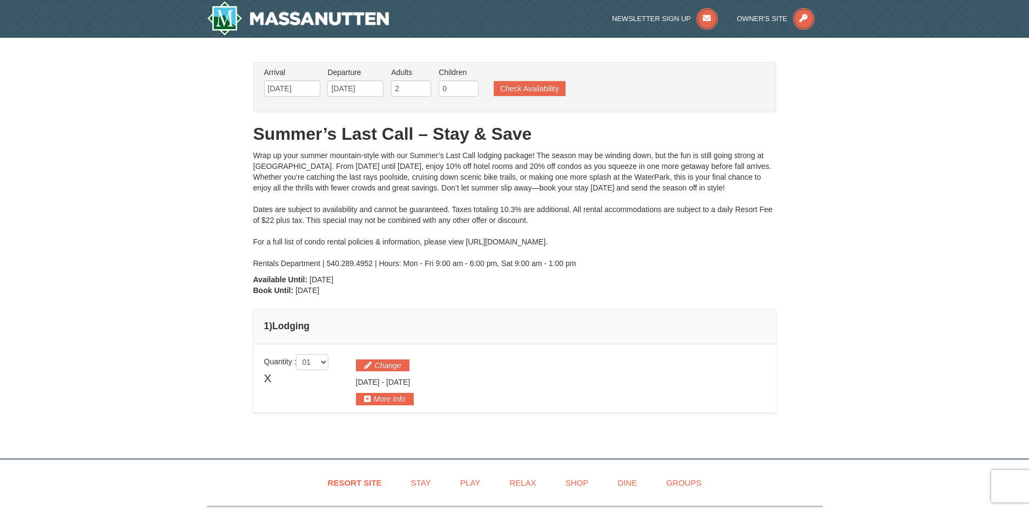
click at [522, 77] on ul "Arrival Please format dates MM/DD/YYYY Please format dates MM/DD/YYYY [DATE] De…" at bounding box center [508, 84] width 495 height 35
click at [521, 93] on button "Check Availability" at bounding box center [530, 88] width 72 height 15
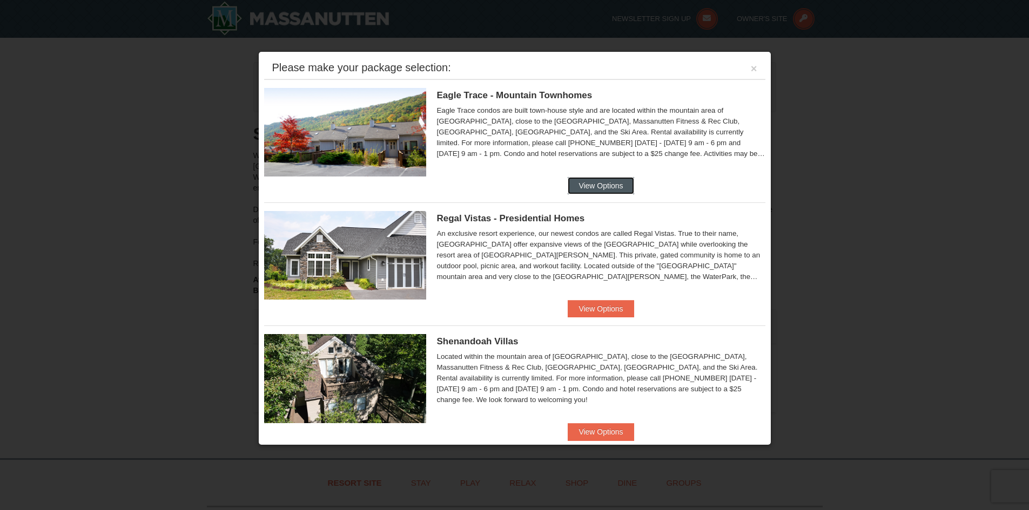
click at [601, 189] on button "View Options" at bounding box center [601, 185] width 66 height 17
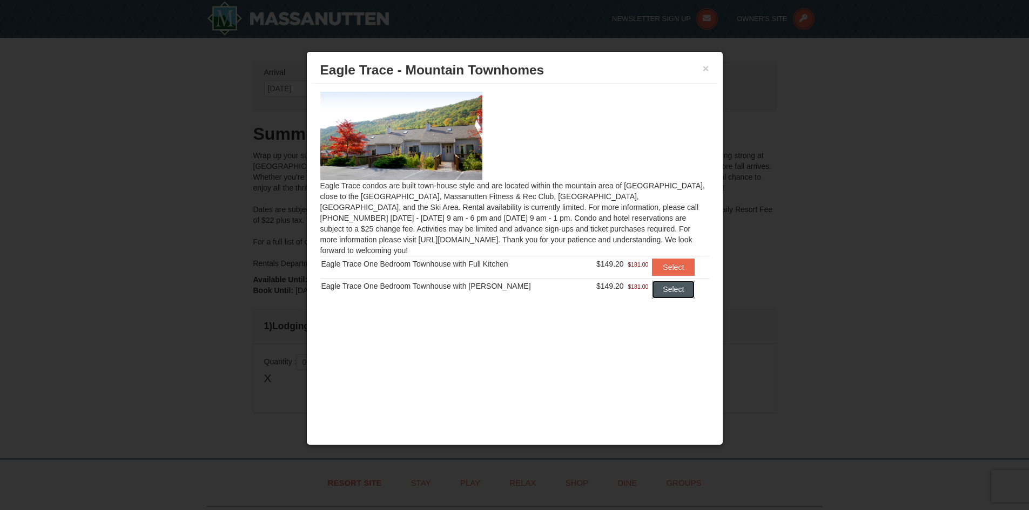
click at [654, 281] on button "Select" at bounding box center [673, 289] width 43 height 17
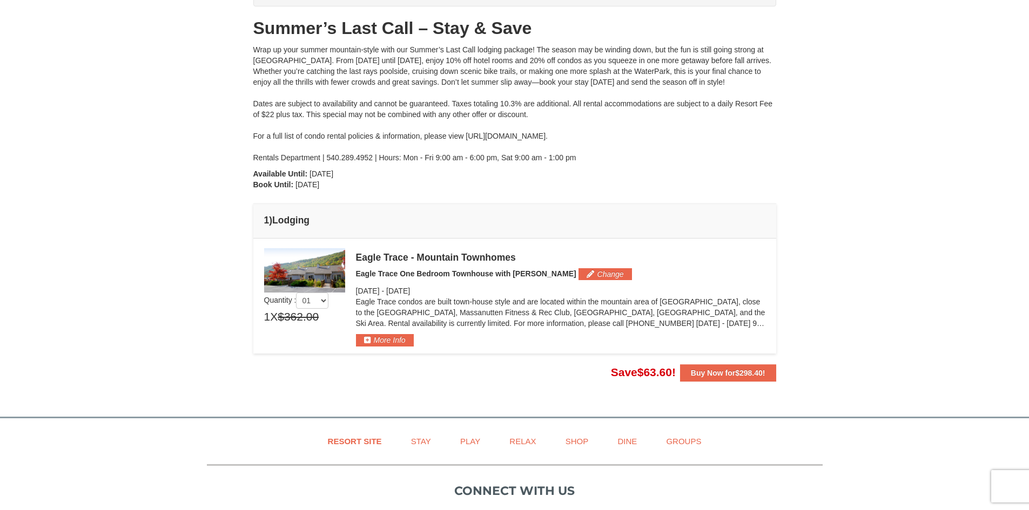
scroll to position [108, 0]
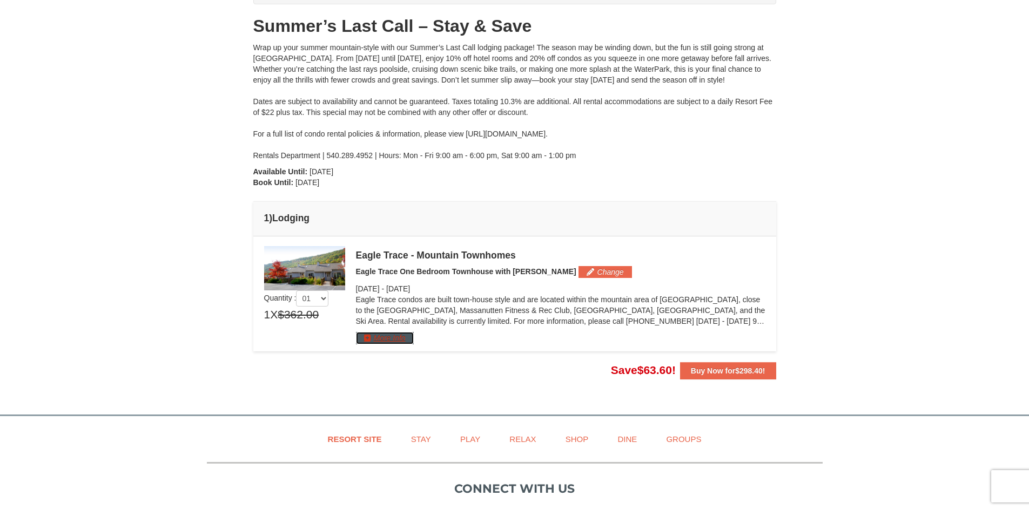
click at [399, 338] on button "More Info" at bounding box center [385, 338] width 58 height 12
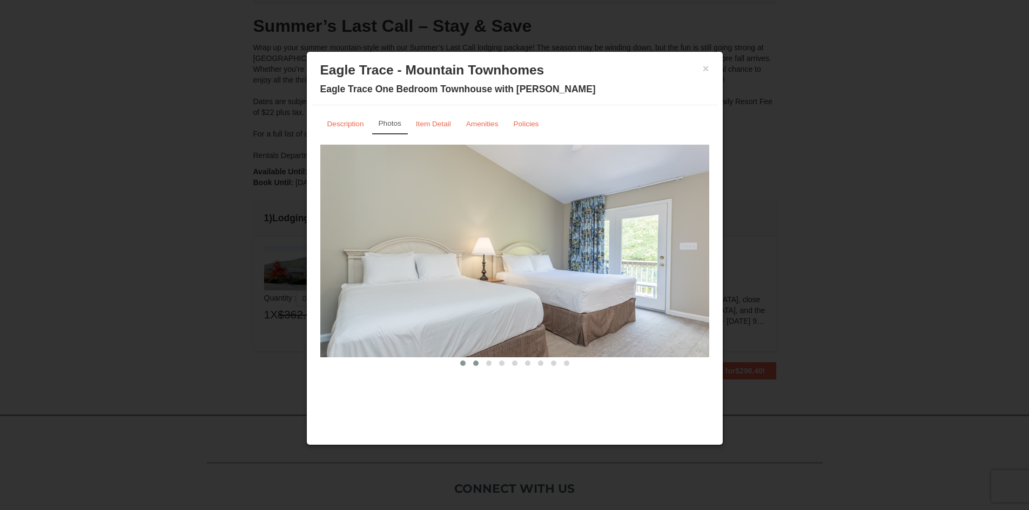
click at [476, 366] on button at bounding box center [475, 363] width 13 height 11
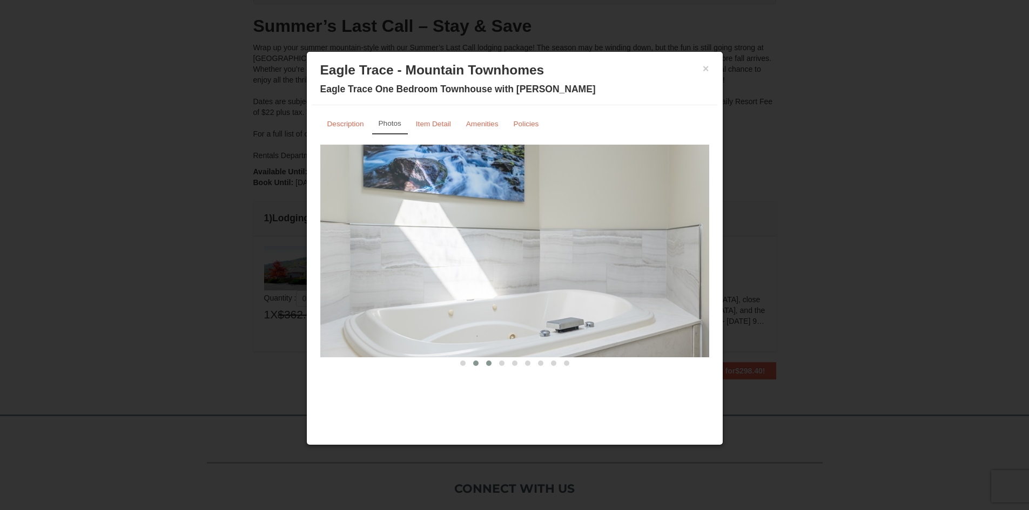
click at [488, 364] on span at bounding box center [488, 363] width 5 height 5
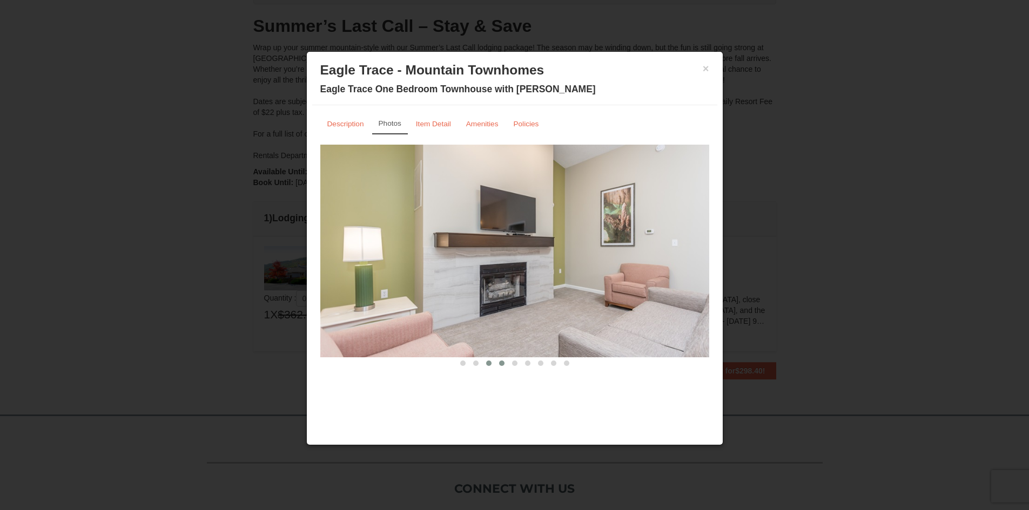
click at [503, 364] on span at bounding box center [501, 363] width 5 height 5
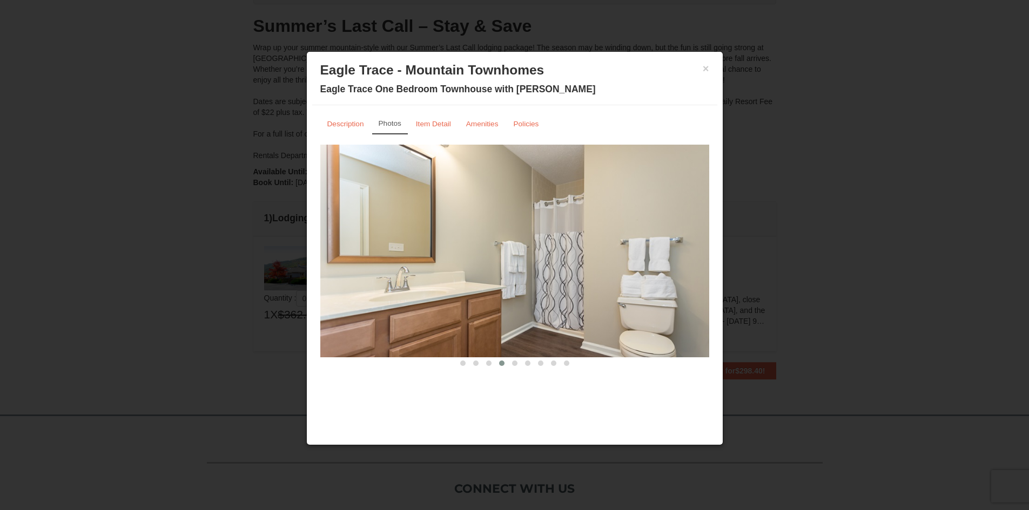
click at [503, 366] on button at bounding box center [501, 363] width 13 height 11
click at [488, 362] on span at bounding box center [488, 363] width 5 height 5
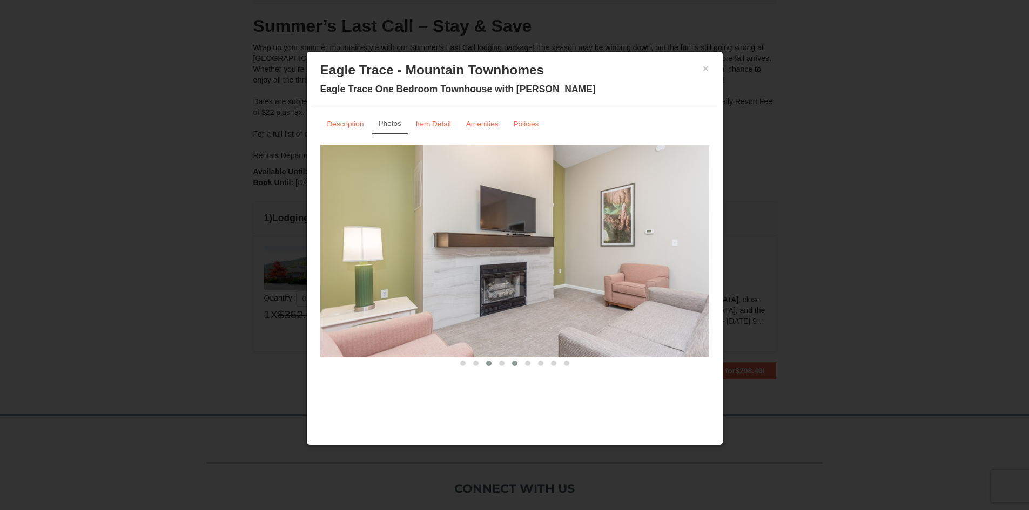
click at [516, 363] on span at bounding box center [514, 363] width 5 height 5
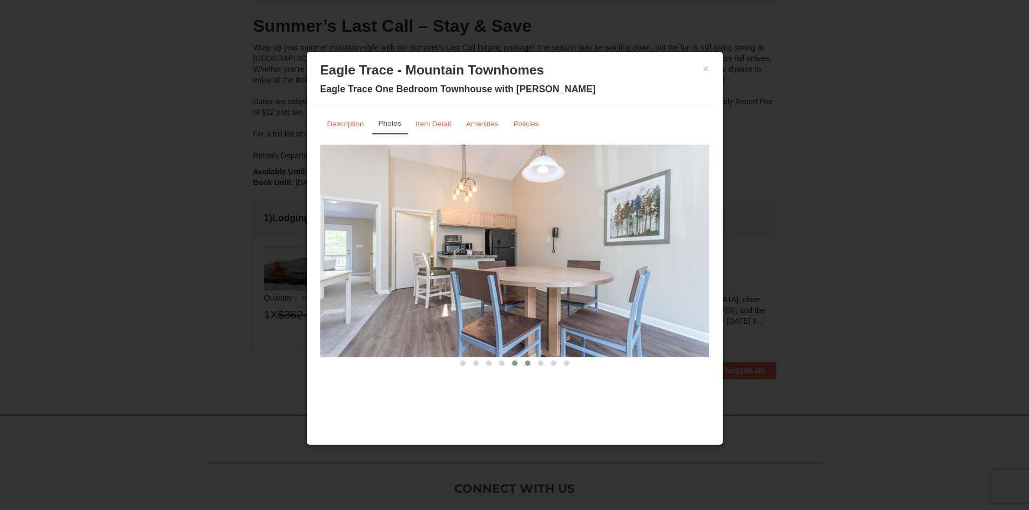
click at [524, 363] on button at bounding box center [527, 363] width 13 height 11
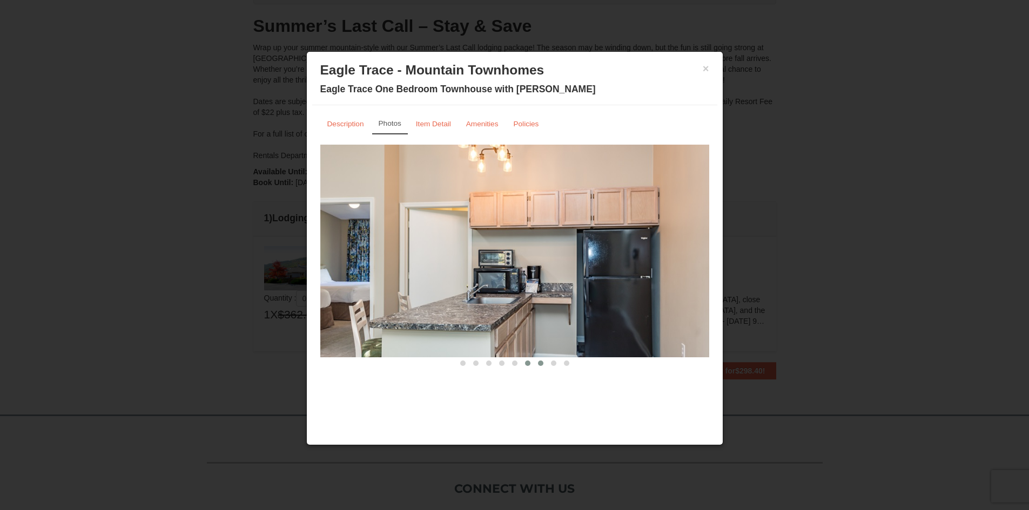
click at [540, 364] on span at bounding box center [540, 363] width 5 height 5
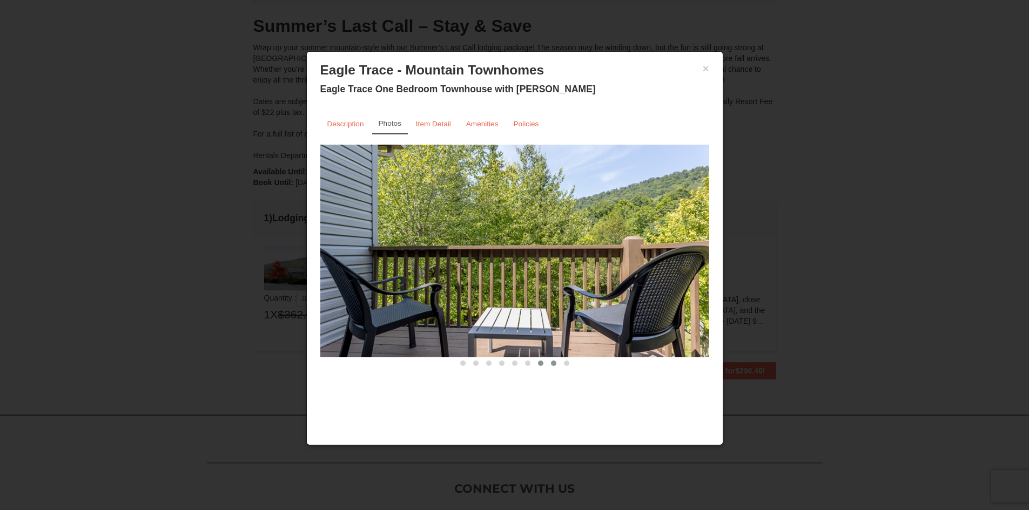
click at [549, 364] on button at bounding box center [553, 363] width 13 height 11
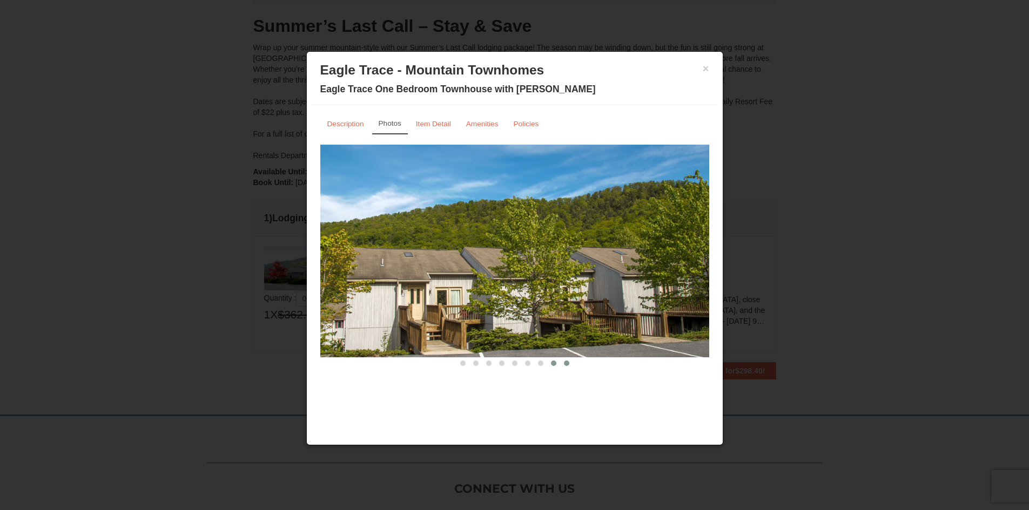
click at [568, 365] on span at bounding box center [566, 363] width 5 height 5
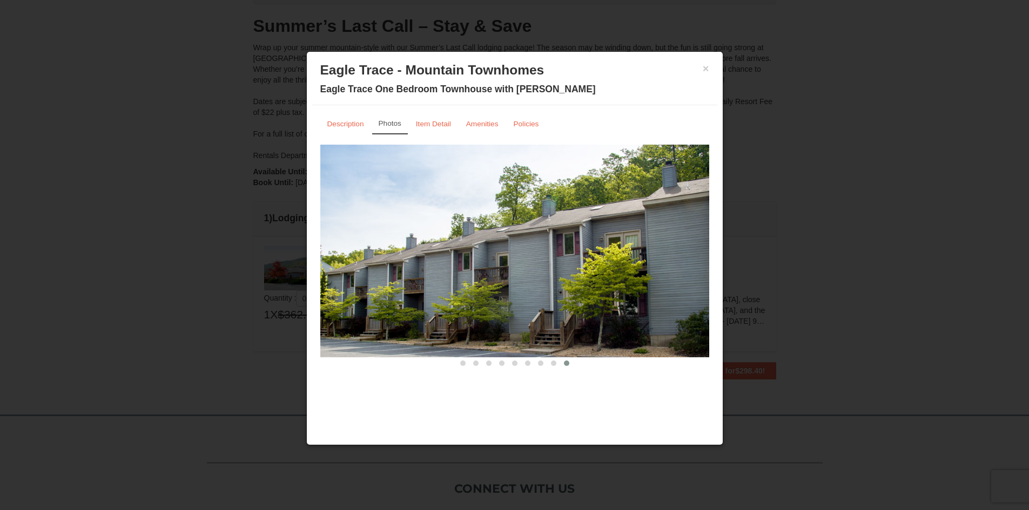
click at [738, 356] on div at bounding box center [514, 255] width 1029 height 510
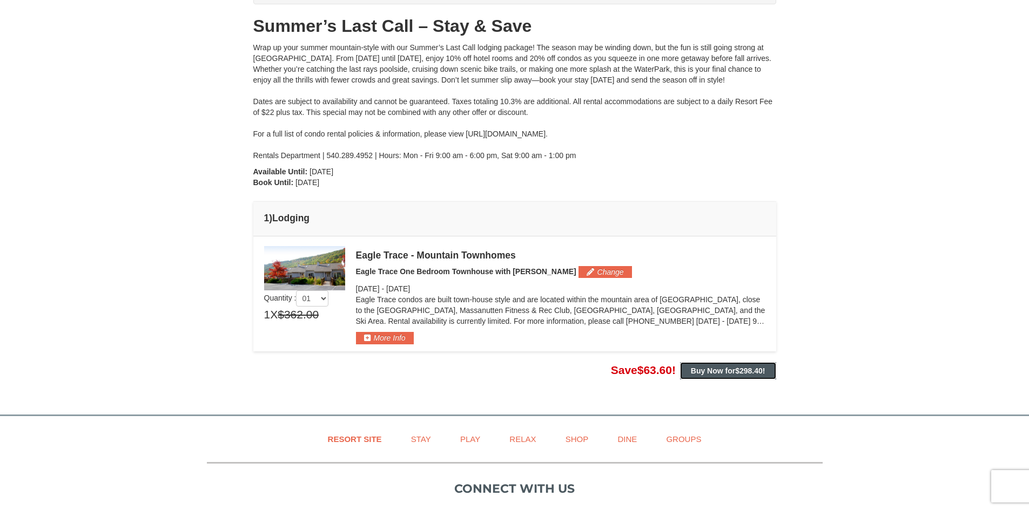
click at [714, 371] on strong "Buy Now for $298.40 !" at bounding box center [728, 371] width 75 height 9
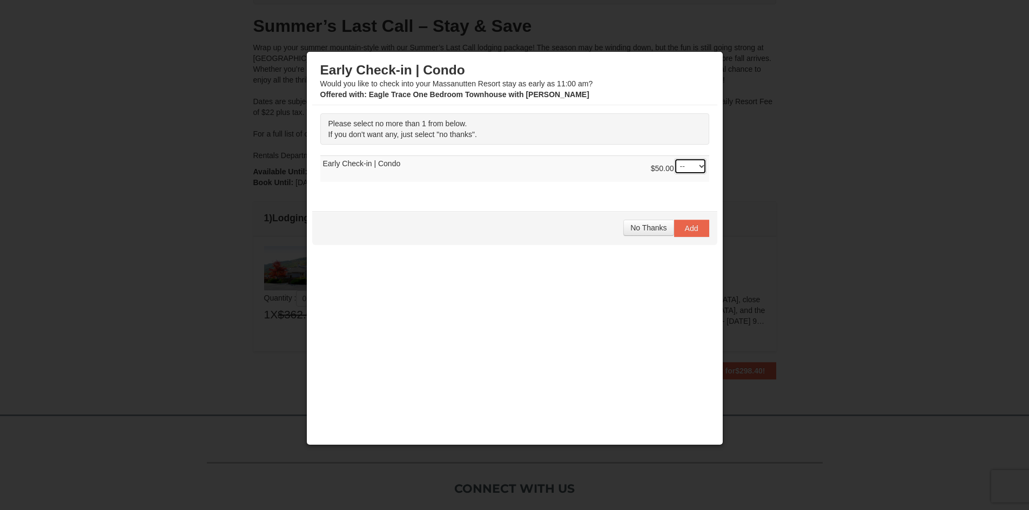
click at [691, 167] on select "-- 01" at bounding box center [690, 166] width 32 height 16
click at [674, 158] on select "-- 01" at bounding box center [690, 166] width 32 height 16
click at [696, 163] on select "-- 01" at bounding box center [690, 166] width 32 height 16
select select "0"
click at [674, 158] on select "-- 01" at bounding box center [690, 166] width 32 height 16
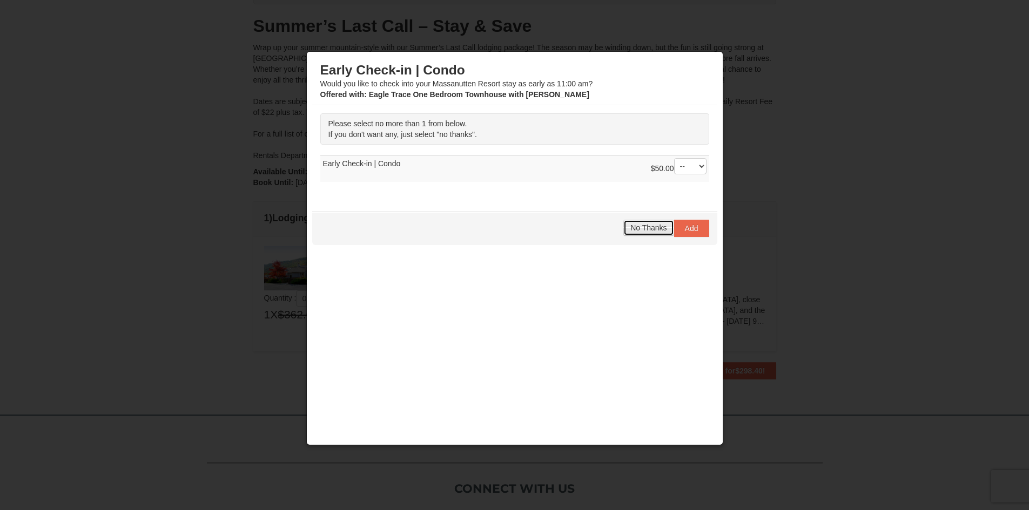
click at [645, 224] on span "No Thanks" at bounding box center [648, 228] width 36 height 9
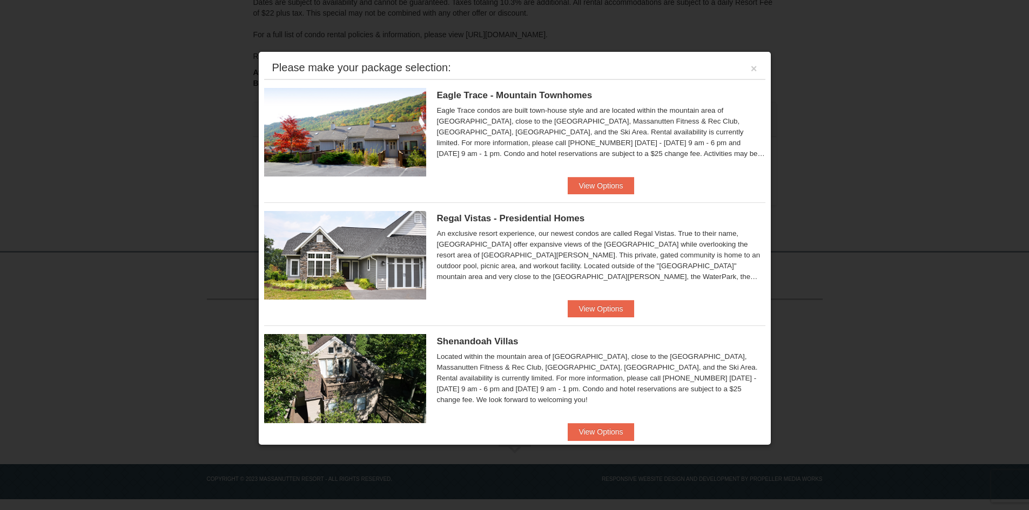
scroll to position [108, 0]
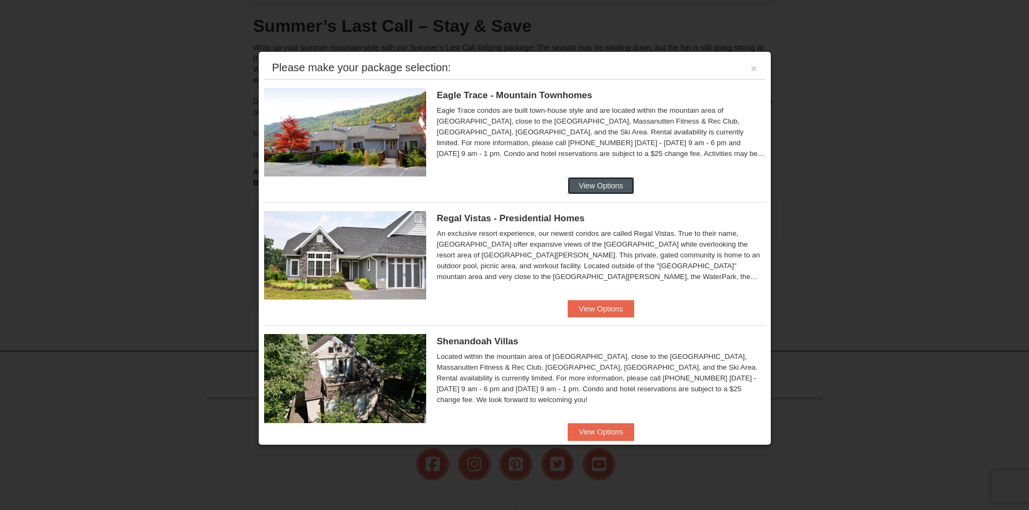
click at [602, 190] on button "View Options" at bounding box center [601, 185] width 66 height 17
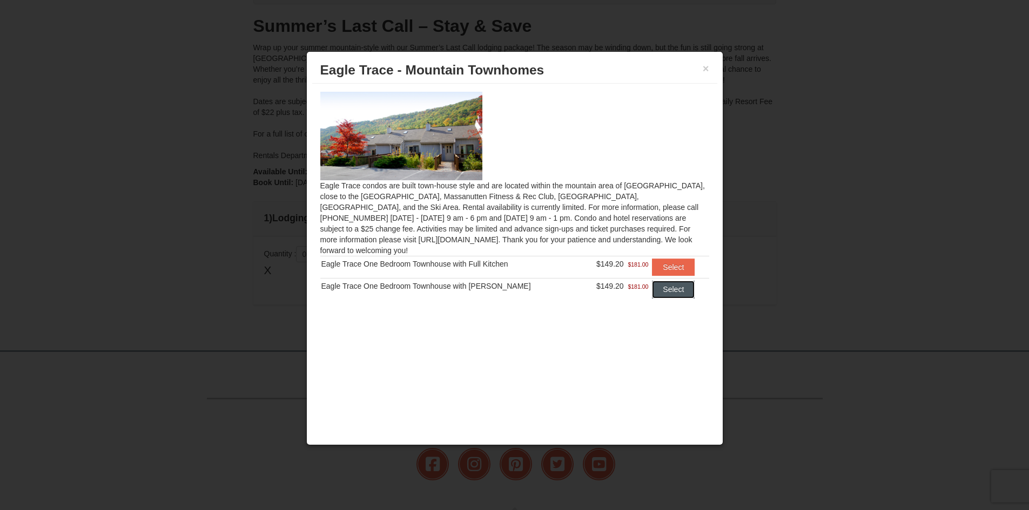
click at [670, 281] on button "Select" at bounding box center [673, 289] width 43 height 17
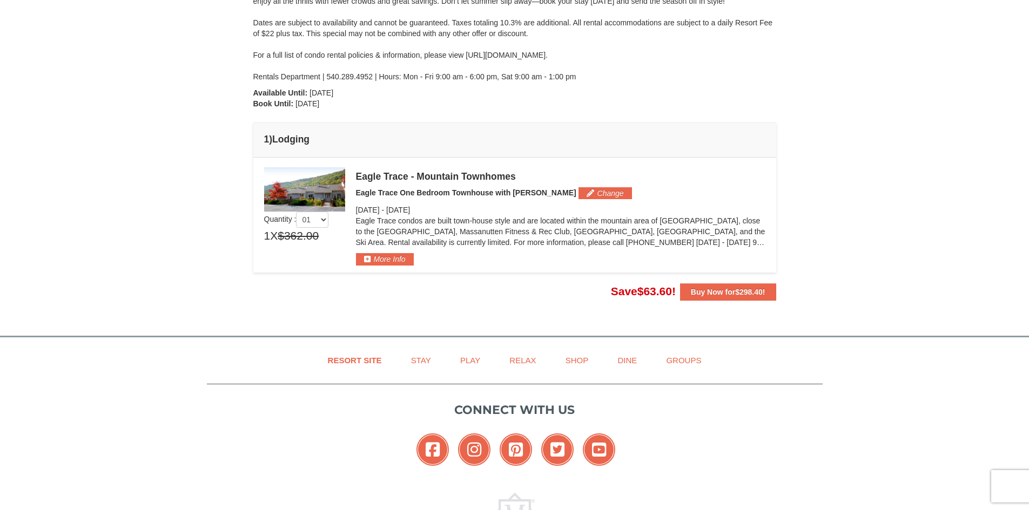
scroll to position [162, 0]
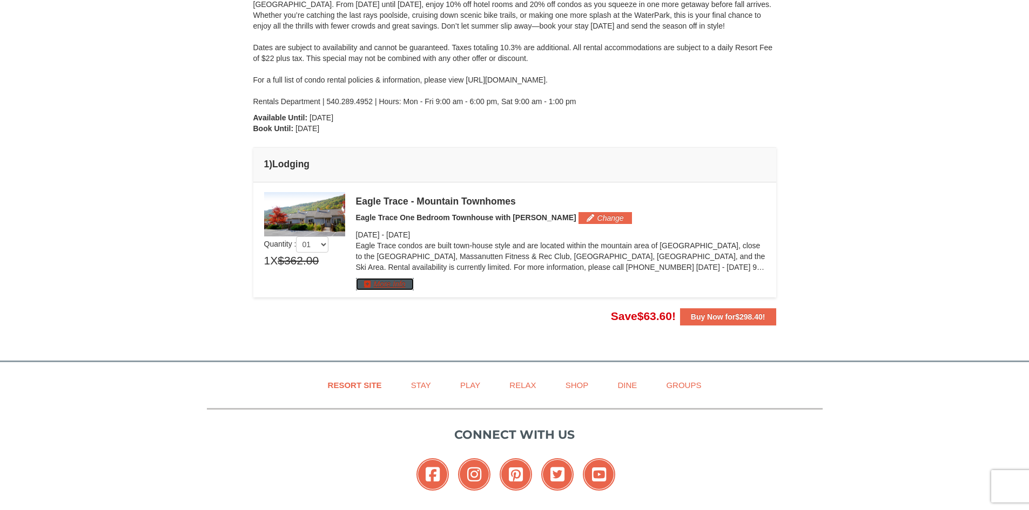
click at [399, 279] on button "More Info" at bounding box center [385, 284] width 58 height 12
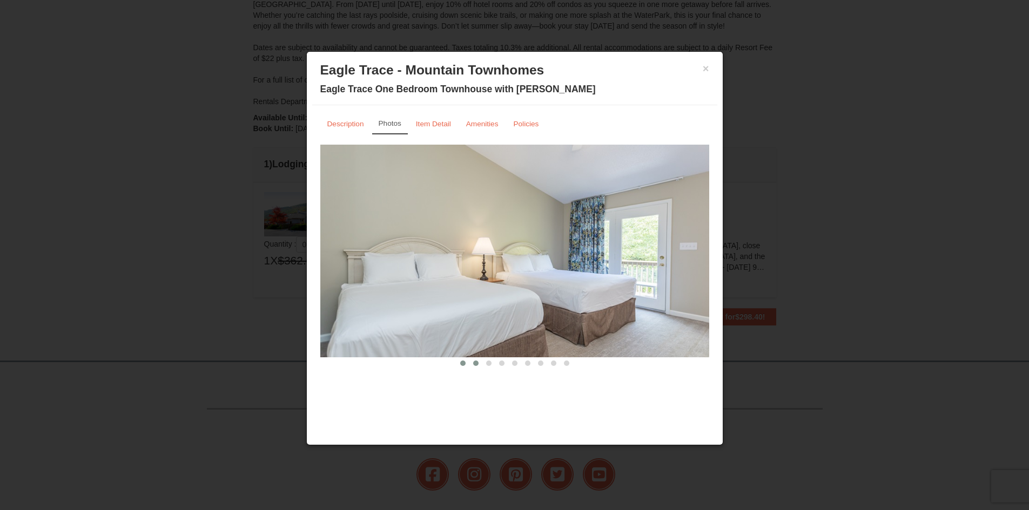
click at [475, 364] on span at bounding box center [475, 363] width 5 height 5
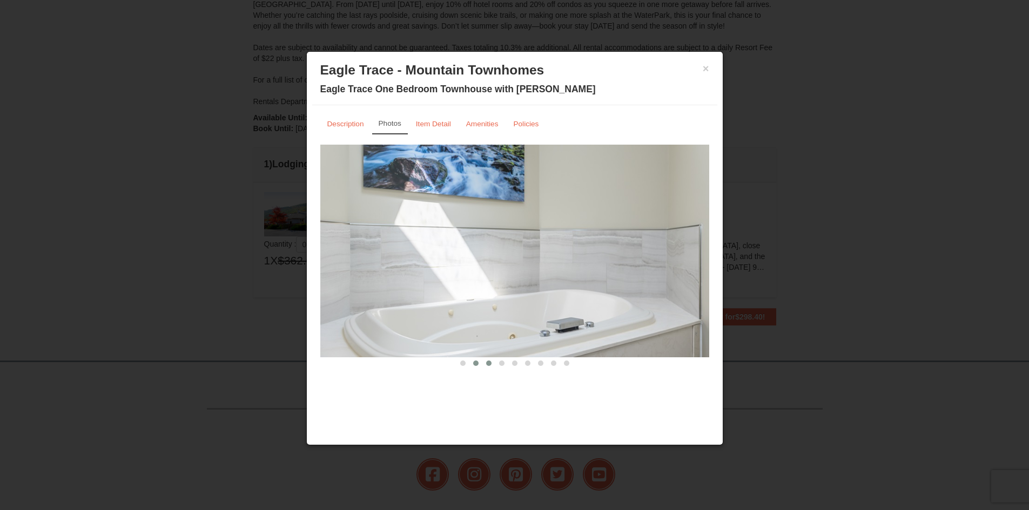
click at [486, 362] on button at bounding box center [488, 363] width 13 height 11
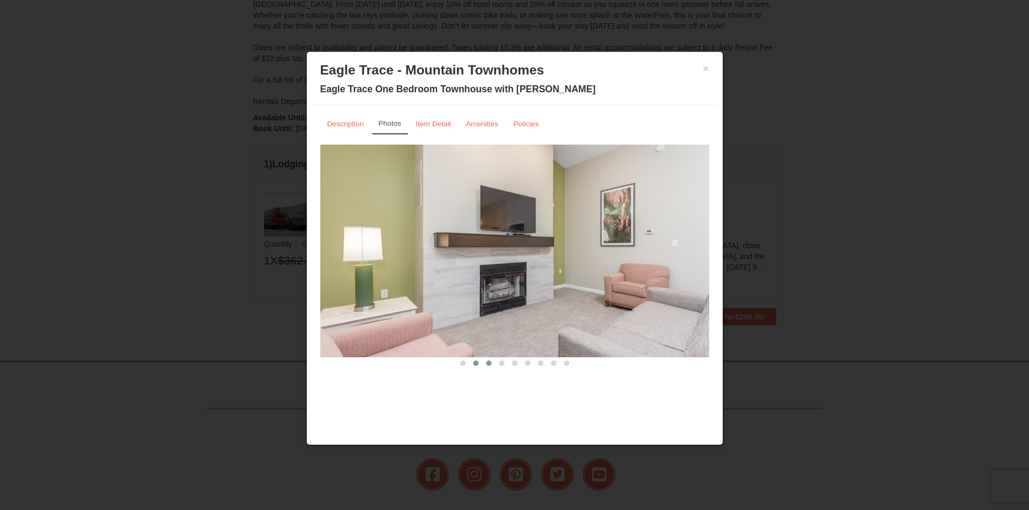
click at [480, 364] on button at bounding box center [475, 363] width 13 height 11
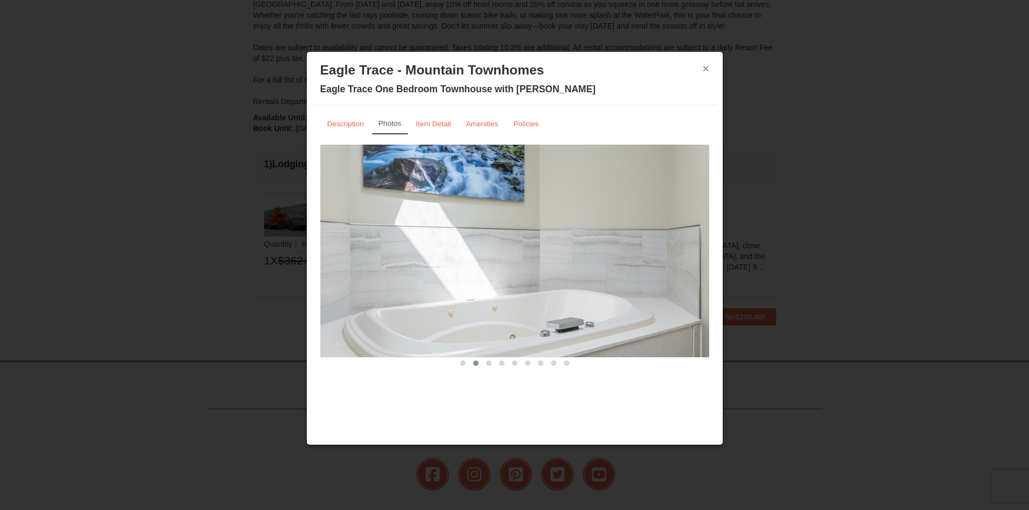
click at [707, 69] on button "×" at bounding box center [706, 68] width 6 height 11
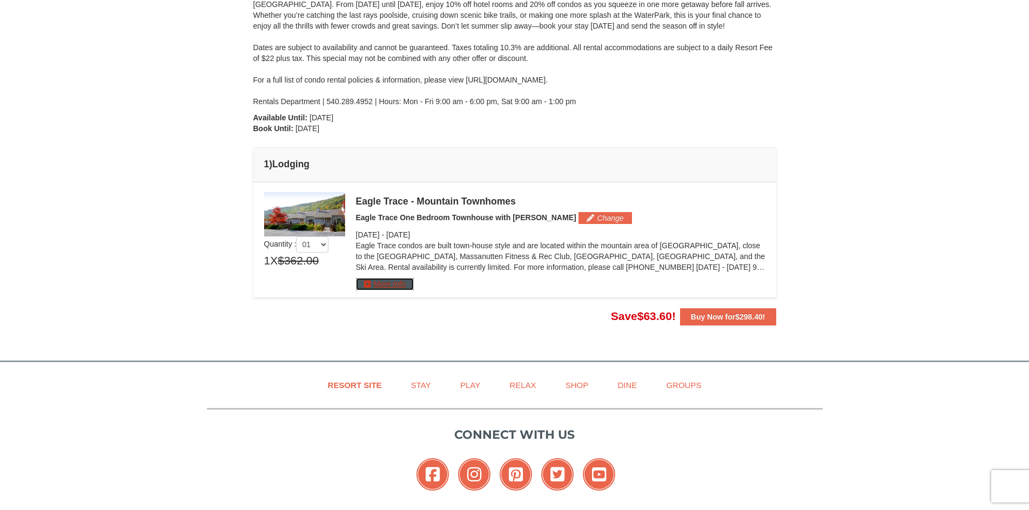
click at [381, 280] on button "More Info" at bounding box center [385, 284] width 58 height 12
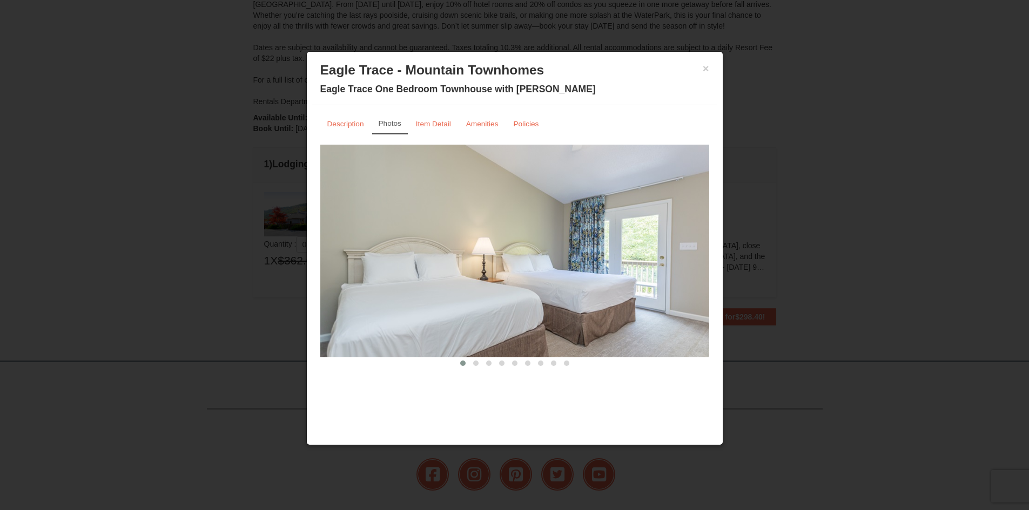
click at [710, 70] on div "× Eagle Trace - Mountain Townhomes Eagle Trace One Bedroom Townhouse with Jacuz…" at bounding box center [514, 81] width 405 height 48
click at [706, 70] on button "×" at bounding box center [706, 68] width 6 height 11
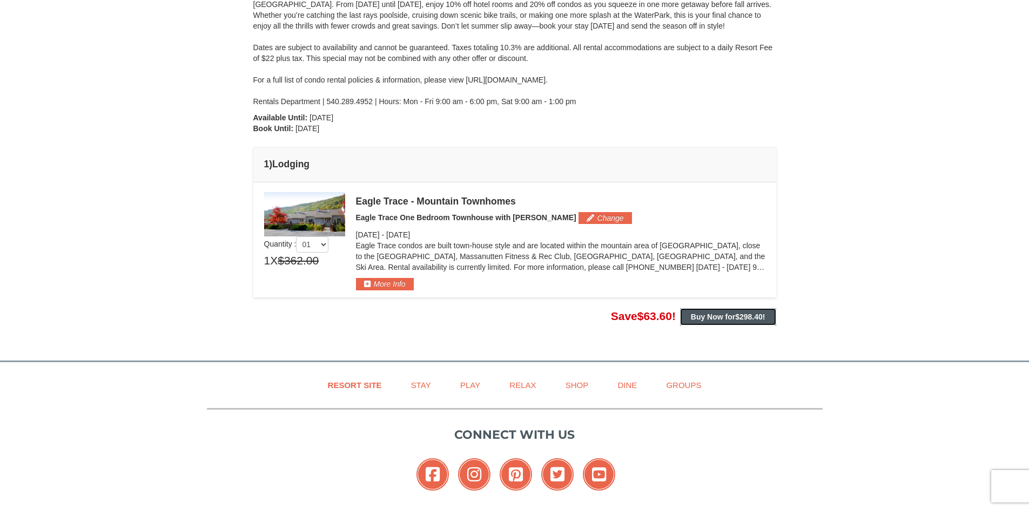
click at [709, 314] on strong "Buy Now for $298.40 !" at bounding box center [728, 317] width 75 height 9
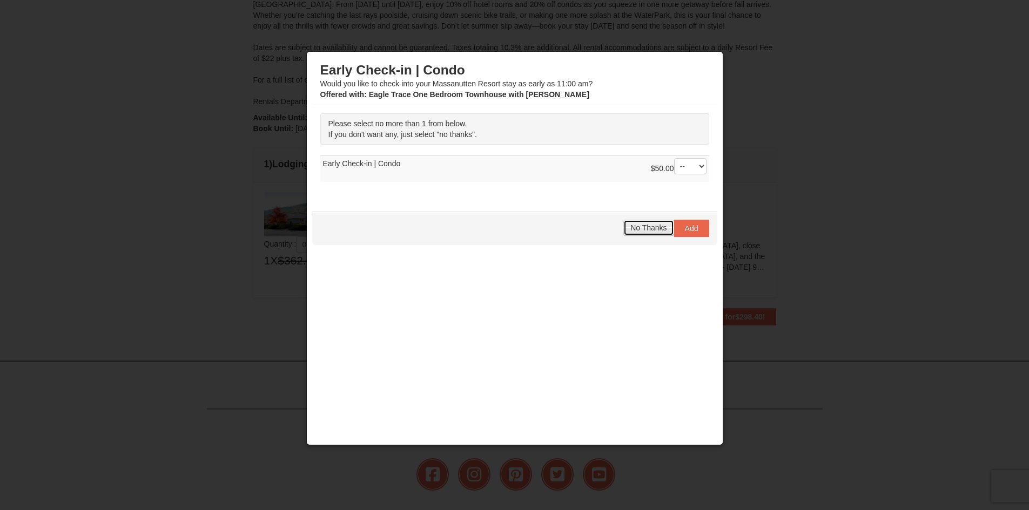
click at [650, 235] on button "No Thanks" at bounding box center [648, 228] width 50 height 16
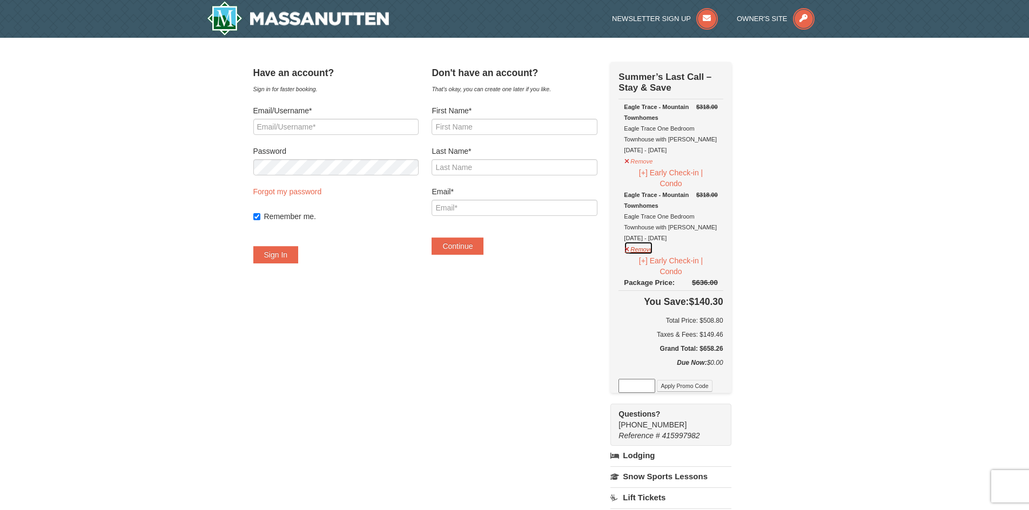
click at [653, 251] on button "Remove" at bounding box center [638, 248] width 29 height 14
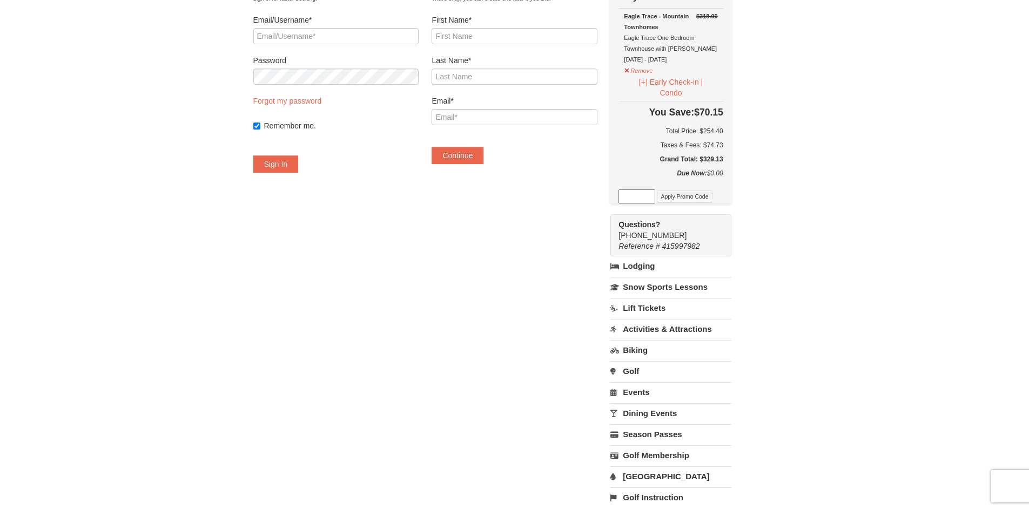
scroll to position [108, 0]
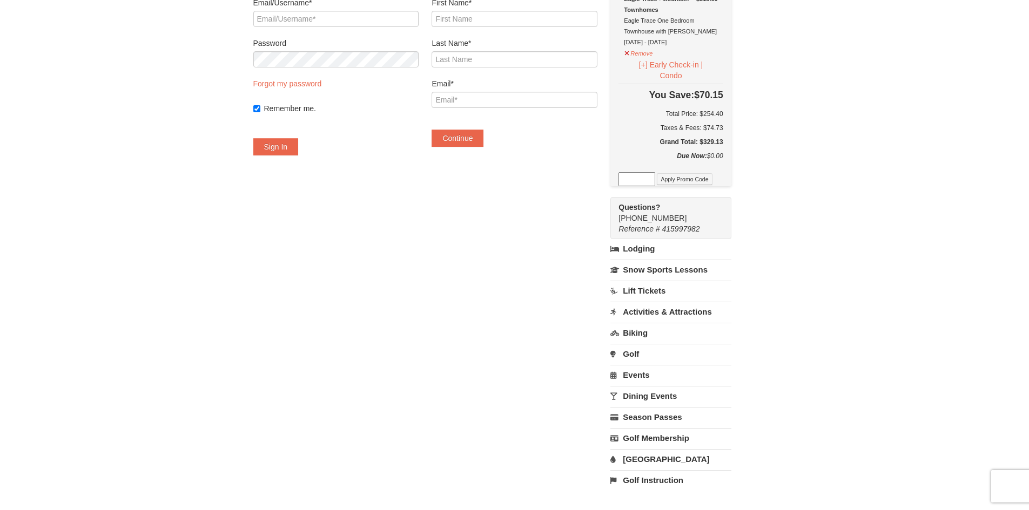
click at [689, 460] on link "[GEOGRAPHIC_DATA]" at bounding box center [670, 459] width 120 height 20
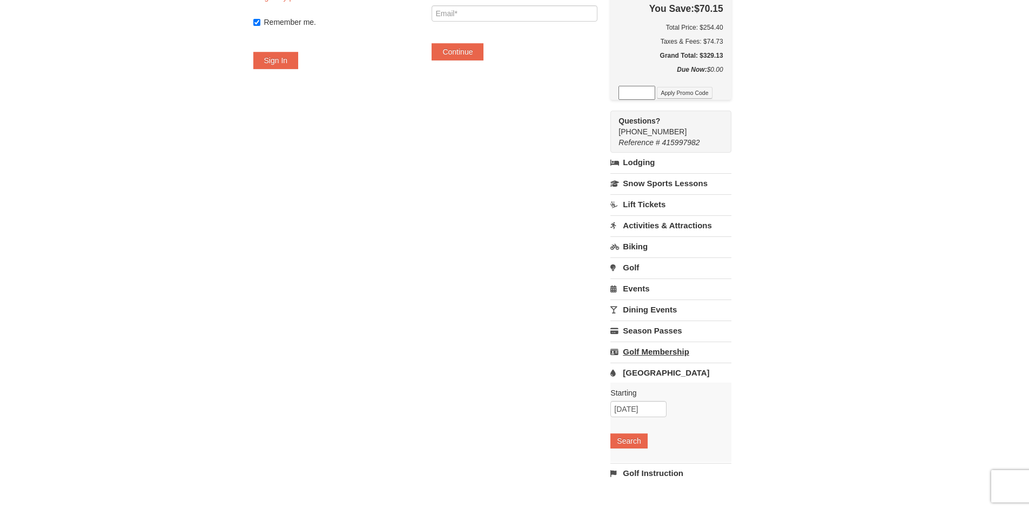
scroll to position [216, 0]
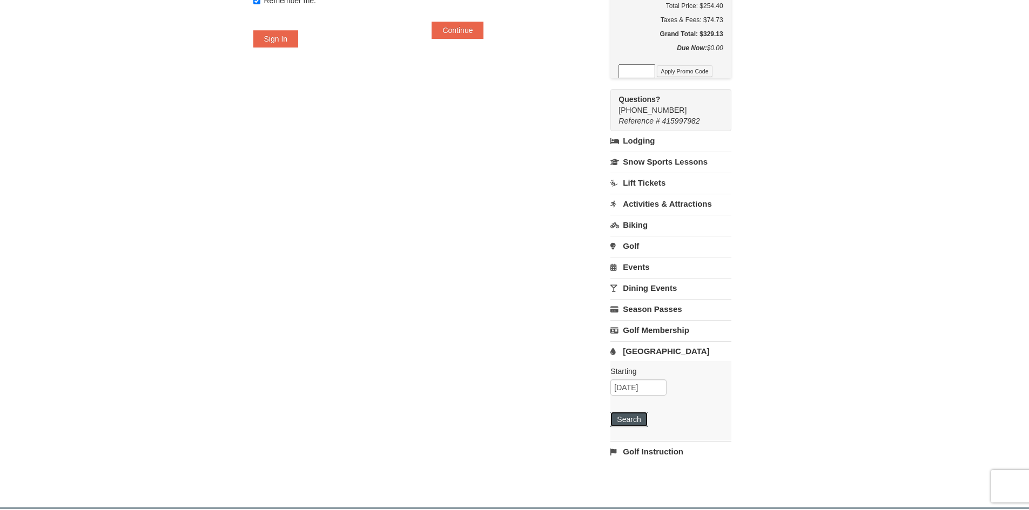
click at [644, 423] on button "Search" at bounding box center [628, 419] width 37 height 15
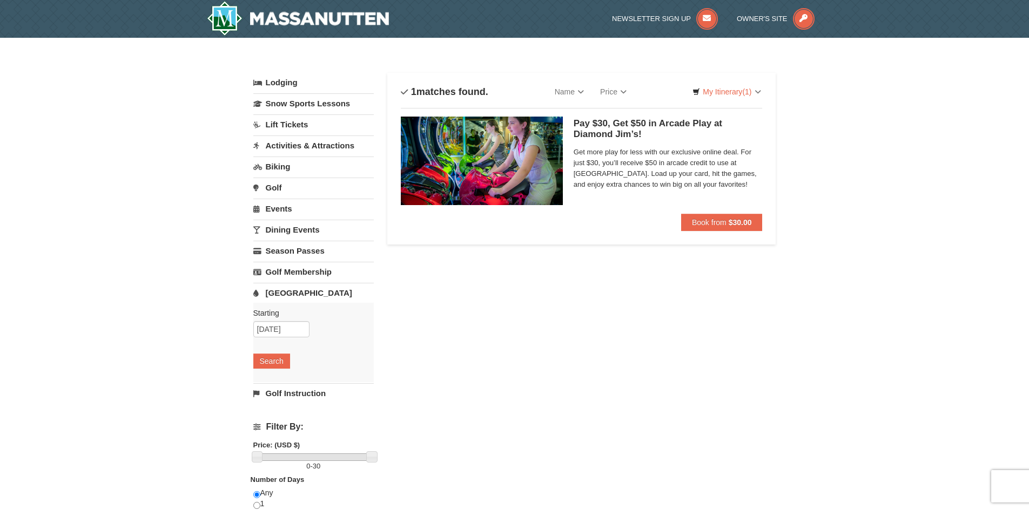
click at [144, 64] on div "× Categories List Filter My Itinerary (1) Check Out Now Summer’s Last Call – St…" at bounding box center [514, 350] width 1029 height 625
